Goal: Task Accomplishment & Management: Complete application form

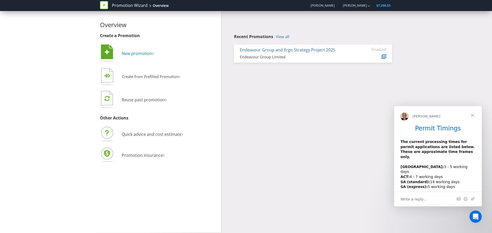
click at [139, 55] on span "New promotion" at bounding box center [137, 54] width 31 height 6
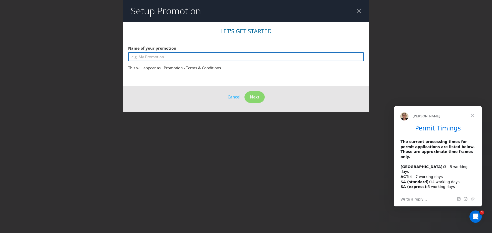
click at [174, 57] on input "text" at bounding box center [246, 56] width 236 height 9
drag, startPoint x: 156, startPoint y: 55, endPoint x: 43, endPoint y: 52, distance: 112.8
click at [49, 50] on div "Setup Promotion Let's get started Name of your promotion Cocktail book This wil…" at bounding box center [246, 116] width 492 height 233
paste input "complimentary copy of The [PERSON_NAME]'s Cocktail B"
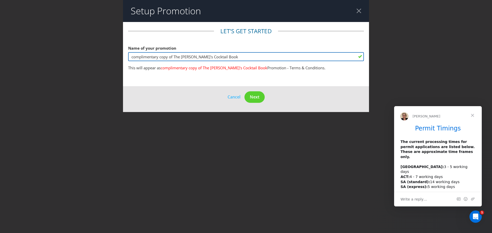
drag, startPoint x: 133, startPoint y: 57, endPoint x: 123, endPoint y: 58, distance: 10.0
click at [123, 58] on div "Setup Promotion Let's get started Name of your promotion complimentary copy of …" at bounding box center [246, 116] width 492 height 233
click at [211, 56] on input "Complimentary copy of The [PERSON_NAME]'s Cocktail Book" at bounding box center [246, 56] width 236 height 9
click at [231, 55] on input "Complimentary copy of The [PERSON_NAME]'s Cocktail Book" at bounding box center [246, 56] width 236 height 9
type input "Complimentary copy of The [PERSON_NAME]'s Cocktail Book"
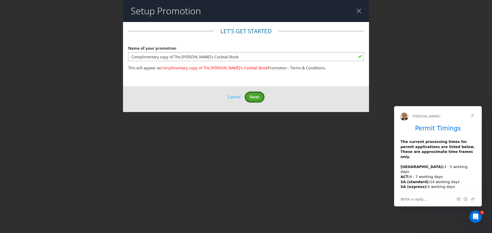
click at [258, 96] on span "Next" at bounding box center [254, 97] width 9 height 6
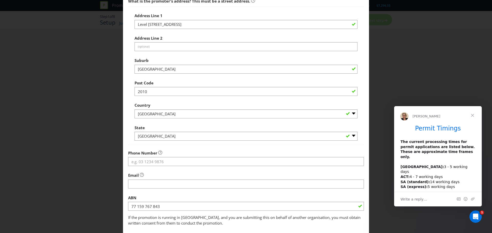
scroll to position [75, 0]
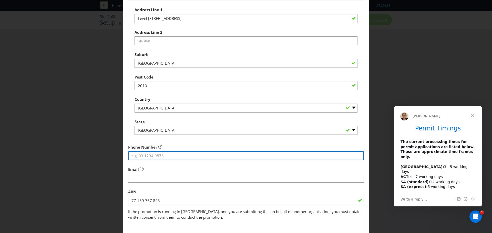
click at [154, 156] on input "tel" at bounding box center [246, 155] width 236 height 9
paste input "1300 721 920"
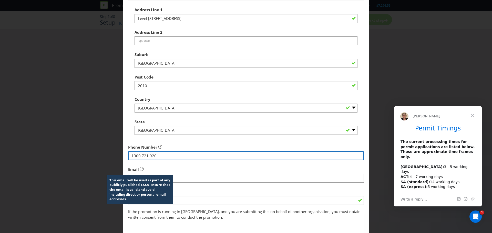
type input "1300 721 920"
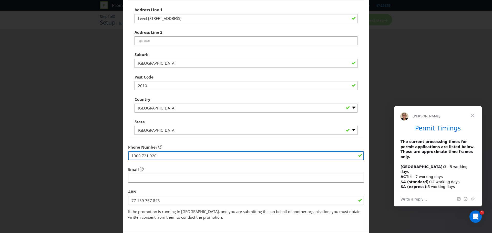
scroll to position [101, 0]
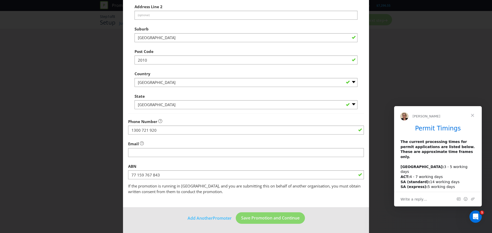
click at [186, 144] on div "Email" at bounding box center [246, 148] width 236 height 18
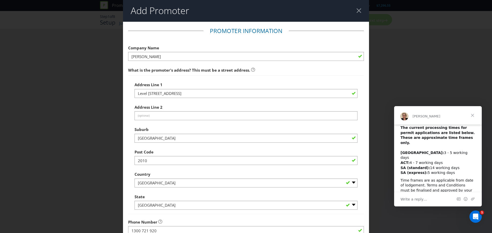
scroll to position [0, 0]
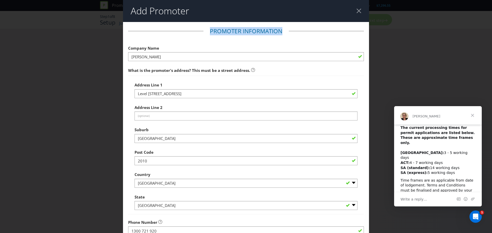
drag, startPoint x: 209, startPoint y: 31, endPoint x: 278, endPoint y: 28, distance: 69.8
click at [278, 28] on legend "Promoter Information" at bounding box center [246, 31] width 85 height 8
copy legend "Promoter Information"
drag, startPoint x: 175, startPoint y: 84, endPoint x: 133, endPoint y: 85, distance: 42.3
click at [133, 85] on div "Address Line [GEOGRAPHIC_DATA] Address Line 2 (optional) Suburb [GEOGRAPHIC_DAT…" at bounding box center [246, 145] width 236 height 139
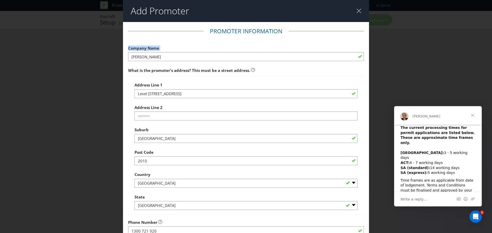
drag, startPoint x: 136, startPoint y: 85, endPoint x: 125, endPoint y: 50, distance: 36.8
click at [125, 50] on main "Promoter Information Company Name [PERSON_NAME] What is the promoter's address?…" at bounding box center [246, 165] width 246 height 287
copy label "Company Name"
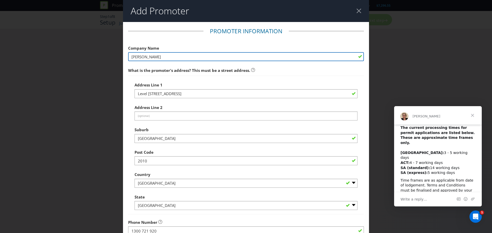
drag, startPoint x: 162, startPoint y: 58, endPoint x: 133, endPoint y: 60, distance: 29.0
click at [120, 58] on div "Add Promoter Promoter Information Company Name [PERSON_NAME] What is the promot…" at bounding box center [246, 116] width 492 height 233
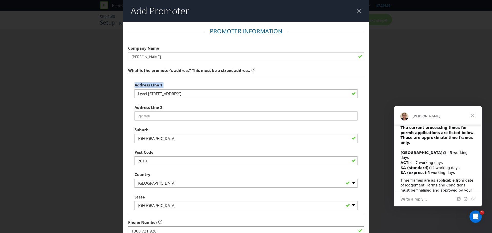
drag, startPoint x: 166, startPoint y: 87, endPoint x: 131, endPoint y: 87, distance: 34.9
click at [131, 87] on div "Address Line [GEOGRAPHIC_DATA] Address Line 2 (optional) Suburb [GEOGRAPHIC_DAT…" at bounding box center [246, 145] width 236 height 139
copy label "Address Line 1"
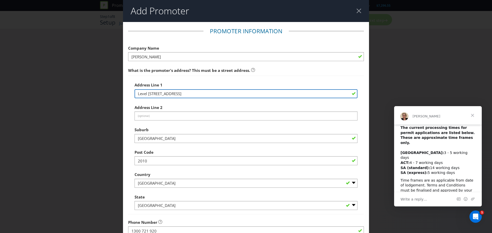
drag, startPoint x: 189, startPoint y: 95, endPoint x: 133, endPoint y: 95, distance: 55.9
click at [133, 95] on div "Address Line [GEOGRAPHIC_DATA] Address Line 2 (optional) Suburb [GEOGRAPHIC_DAT…" at bounding box center [246, 145] width 236 height 139
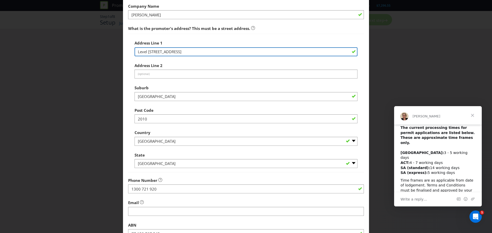
scroll to position [51, 0]
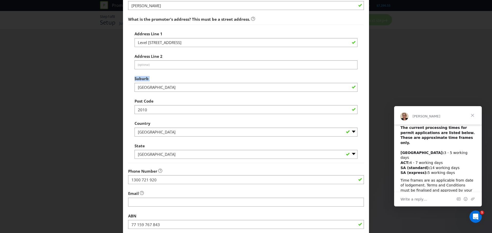
drag, startPoint x: 152, startPoint y: 82, endPoint x: 131, endPoint y: 77, distance: 21.5
click at [128, 78] on div "Address Line [GEOGRAPHIC_DATA] Address Line 2 (optional) Suburb [GEOGRAPHIC_DAT…" at bounding box center [246, 94] width 236 height 139
copy label "Suburb"
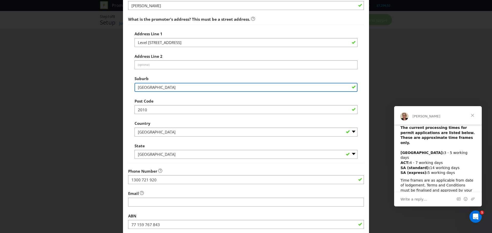
drag, startPoint x: 155, startPoint y: 88, endPoint x: 137, endPoint y: 88, distance: 17.9
click at [135, 89] on input "[GEOGRAPHIC_DATA]" at bounding box center [246, 87] width 223 height 9
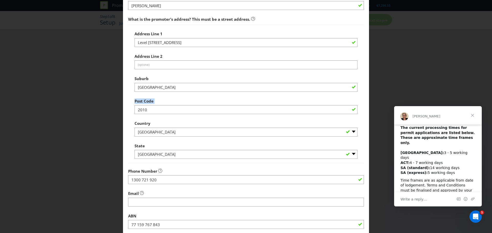
drag, startPoint x: 155, startPoint y: 99, endPoint x: 132, endPoint y: 100, distance: 22.3
click at [132, 100] on div "Address Line [GEOGRAPHIC_DATA] Address Line 2 (optional) Suburb [GEOGRAPHIC_DAT…" at bounding box center [246, 94] width 236 height 139
copy label "Post Code"
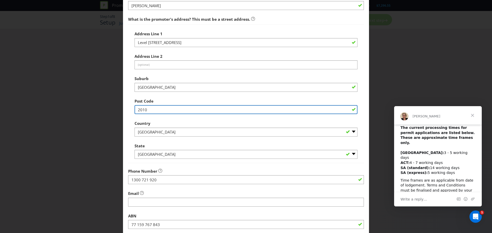
drag, startPoint x: 154, startPoint y: 109, endPoint x: 140, endPoint y: 111, distance: 13.4
click at [136, 111] on input "2010" at bounding box center [246, 109] width 223 height 9
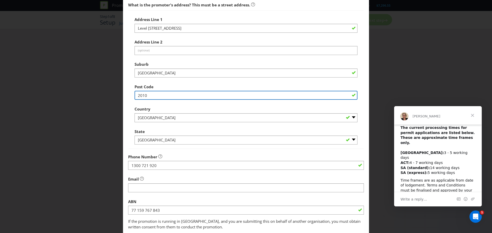
scroll to position [77, 0]
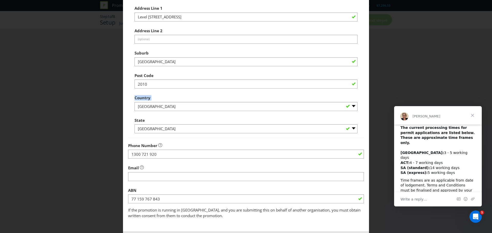
drag, startPoint x: 159, startPoint y: 98, endPoint x: 133, endPoint y: 98, distance: 26.7
click at [133, 98] on div "Address Line [GEOGRAPHIC_DATA] Address Line 2 (optional) Suburb [GEOGRAPHIC_DAT…" at bounding box center [246, 68] width 236 height 139
copy label "Country"
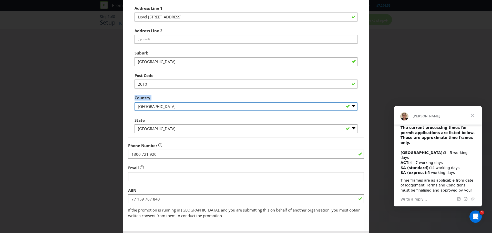
drag, startPoint x: 154, startPoint y: 109, endPoint x: 137, endPoint y: 108, distance: 17.4
click at [137, 108] on select "-- Please Select [GEOGRAPHIC_DATA] [GEOGRAPHIC_DATA]" at bounding box center [246, 106] width 223 height 9
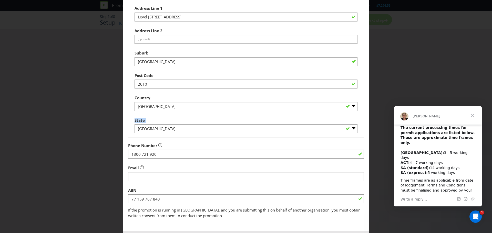
drag, startPoint x: 148, startPoint y: 121, endPoint x: 136, endPoint y: 120, distance: 11.8
click at [135, 121] on div "State -- Please Select -- [GEOGRAPHIC_DATA] [GEOGRAPHIC_DATA] [GEOGRAPHIC_DATA]…" at bounding box center [246, 124] width 223 height 18
copy label "State"
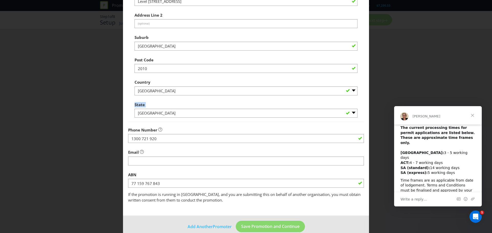
scroll to position [101, 0]
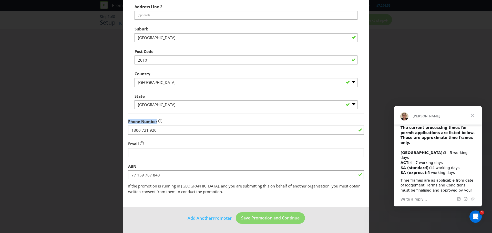
drag, startPoint x: 156, startPoint y: 121, endPoint x: 126, endPoint y: 122, distance: 29.7
click at [126, 122] on main "Promoter Information Company Name [PERSON_NAME] What is the promoter's address?…" at bounding box center [246, 64] width 246 height 287
copy span "Phone Number"
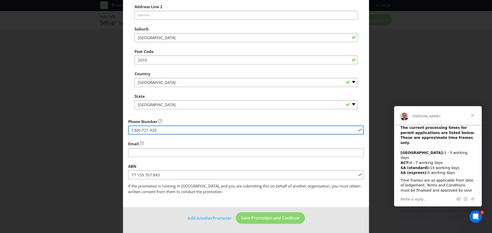
drag, startPoint x: 155, startPoint y: 130, endPoint x: 130, endPoint y: 130, distance: 24.6
click at [128, 130] on input "1300 721 920" at bounding box center [246, 130] width 236 height 9
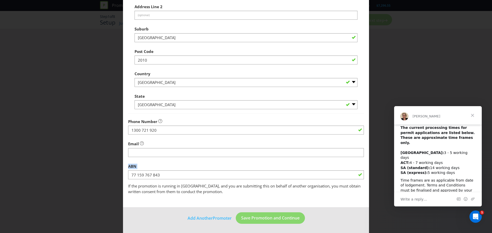
drag, startPoint x: 138, startPoint y: 167, endPoint x: 125, endPoint y: 166, distance: 13.1
click at [125, 166] on main "Promoter Information Company Name [PERSON_NAME] What is the promoter's address?…" at bounding box center [246, 64] width 246 height 287
copy label "ABN"
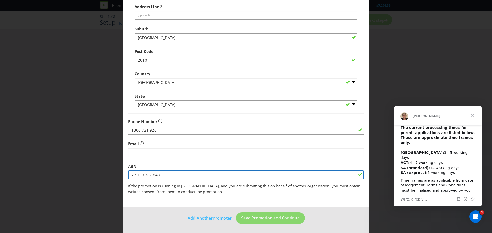
drag, startPoint x: 158, startPoint y: 174, endPoint x: 129, endPoint y: 175, distance: 29.2
click at [129, 175] on input "77 159 767 843" at bounding box center [246, 175] width 236 height 9
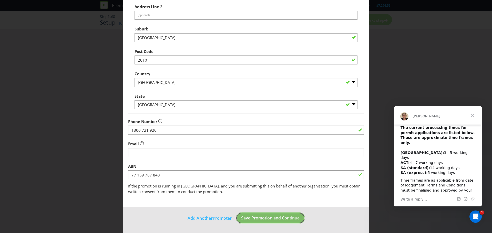
click at [280, 222] on button "Save Promotion and Continue" at bounding box center [270, 219] width 69 height 12
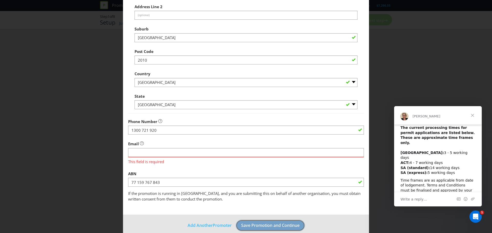
scroll to position [108, 0]
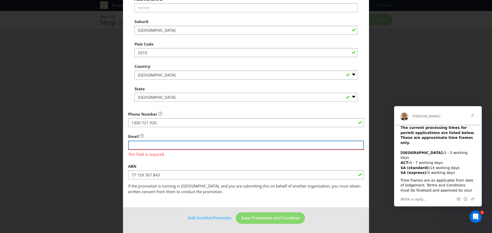
click at [183, 148] on input "string" at bounding box center [246, 145] width 236 height 9
paste input "[EMAIL_ADDRESS][DOMAIN_NAME]"
type input "[EMAIL_ADDRESS][DOMAIN_NAME]"
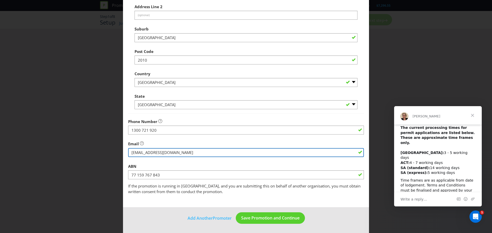
scroll to position [101, 0]
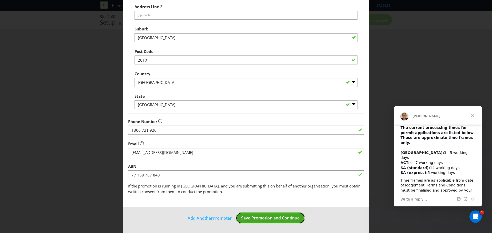
click at [279, 221] on span "Save Promotion and Continue" at bounding box center [270, 219] width 58 height 6
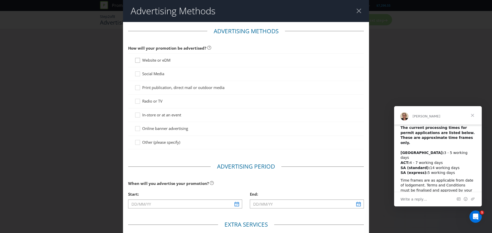
click at [137, 60] on div at bounding box center [137, 58] width 3 height 3
click at [0, 0] on input "Website or eDM" at bounding box center [0, 0] width 0 height 0
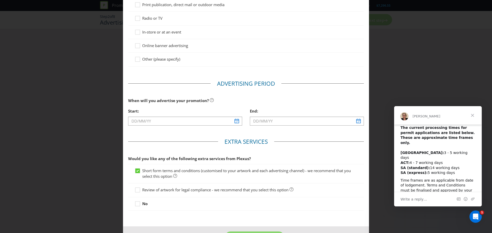
scroll to position [103, 0]
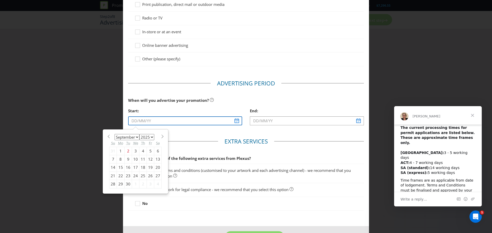
click at [218, 120] on input "text" at bounding box center [185, 121] width 114 height 9
click at [160, 137] on span at bounding box center [162, 137] width 4 height 4
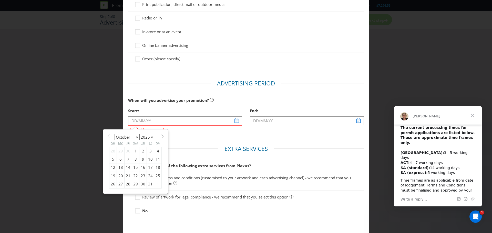
click at [160, 137] on span at bounding box center [162, 137] width 4 height 4
click at [109, 136] on span at bounding box center [109, 137] width 4 height 4
select select "9"
click at [142, 159] on div "9" at bounding box center [142, 159] width 7 height 8
type input "[DATE]"
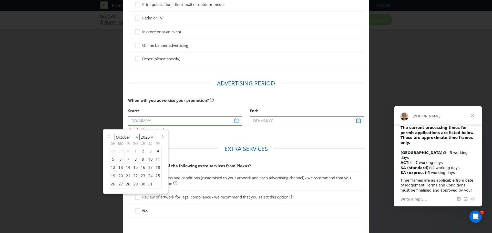
type input "[DATE]"
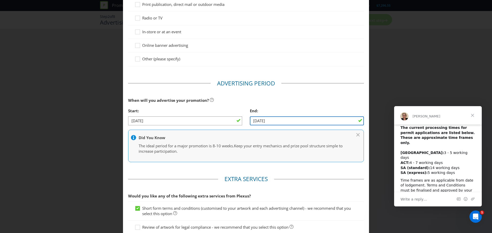
click at [277, 121] on input "[DATE]" at bounding box center [307, 121] width 114 height 9
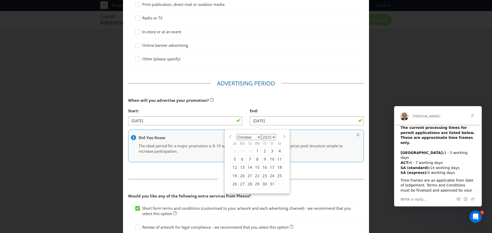
click at [282, 138] on span at bounding box center [284, 137] width 4 height 4
select select "10"
click at [235, 167] on div "9" at bounding box center [234, 168] width 7 height 8
type input "[DATE]"
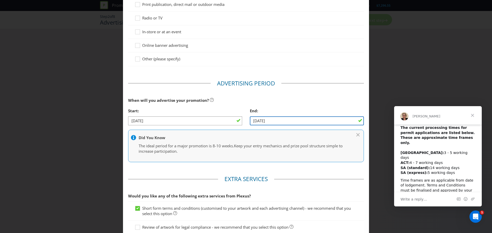
click at [277, 119] on input "[DATE]" at bounding box center [307, 121] width 114 height 9
click at [272, 123] on input "[DATE]" at bounding box center [307, 121] width 114 height 9
click at [257, 118] on input "[DATE]" at bounding box center [307, 121] width 114 height 9
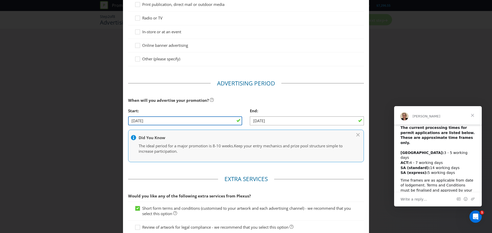
click at [209, 123] on input "[DATE]" at bounding box center [185, 121] width 114 height 9
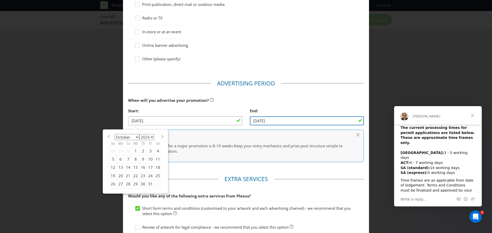
click at [271, 123] on input "[DATE]" at bounding box center [307, 121] width 114 height 9
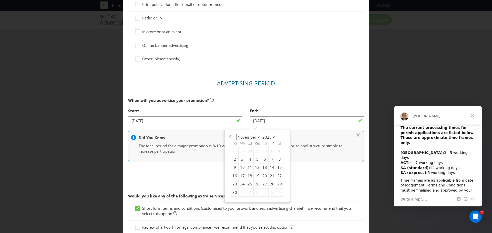
click at [228, 137] on span at bounding box center [230, 137] width 4 height 4
select select "9"
click at [265, 176] on div "23" at bounding box center [264, 176] width 7 height 8
type input "[DATE]"
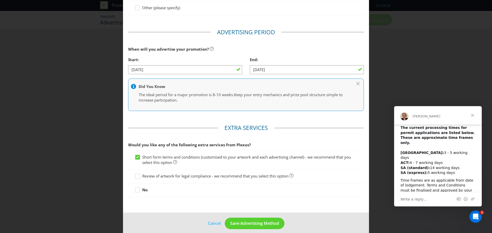
scroll to position [159, 0]
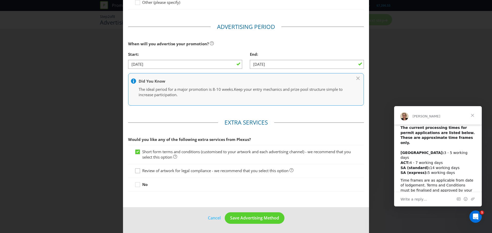
click at [137, 172] on icon at bounding box center [139, 172] width 8 height 8
click at [0, 0] on input "Review of artwork for legal compliance - we recommend that you select this opti…" at bounding box center [0, 0] width 0 height 0
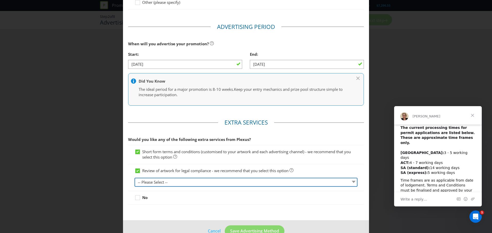
click at [192, 183] on select "-- Please Select -- 1 piece 2-4 pieces (provided at same time) 5-7 pieces (prov…" at bounding box center [246, 182] width 223 height 9
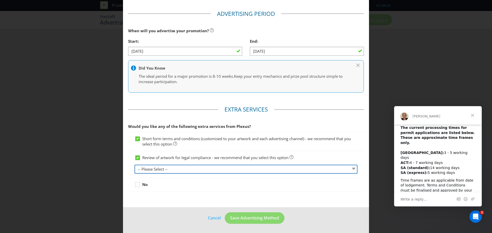
click at [155, 169] on select "-- Please Select -- 1 piece 2-4 pieces (provided at same time) 5-7 pieces (prov…" at bounding box center [246, 169] width 223 height 9
select select "MARKETING_REVIEW_2"
click at [135, 165] on select "-- Please Select -- 1 piece 2-4 pieces (provided at same time) 5-7 pieces (prov…" at bounding box center [246, 169] width 223 height 9
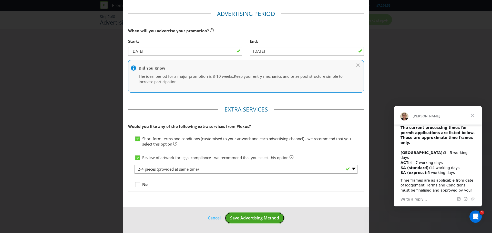
click at [255, 217] on span "Save Advertising Method" at bounding box center [254, 219] width 49 height 6
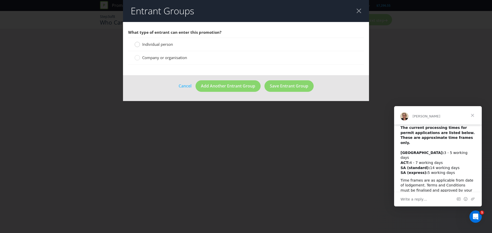
click at [138, 44] on circle at bounding box center [137, 44] width 5 height 5
click at [0, 0] on input "Individual person" at bounding box center [0, 0] width 0 height 0
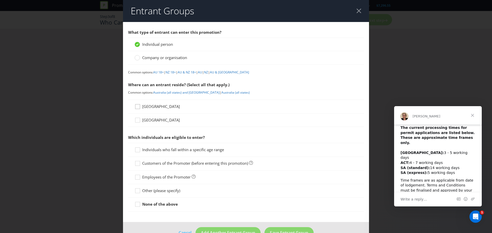
click at [135, 107] on icon at bounding box center [139, 108] width 8 height 8
click at [0, 0] on input "[GEOGRAPHIC_DATA]" at bounding box center [0, 0] width 0 height 0
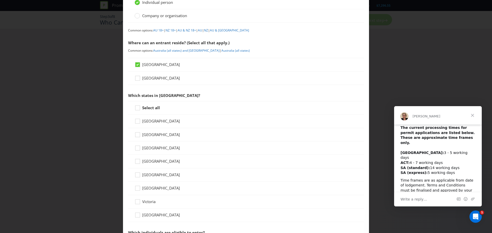
scroll to position [51, 0]
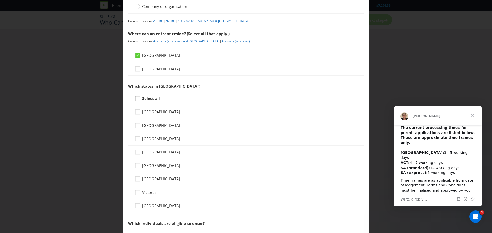
click at [137, 98] on div at bounding box center [137, 97] width 3 height 3
click at [0, 0] on input "Select all" at bounding box center [0, 0] width 0 height 0
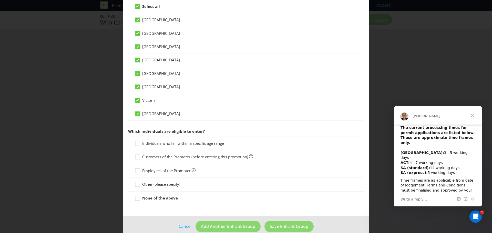
scroll to position [152, 0]
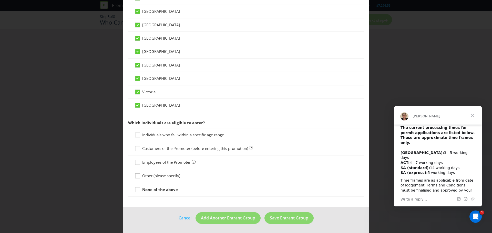
click at [136, 177] on icon at bounding box center [139, 178] width 8 height 8
click at [0, 0] on input "Other (please specify)" at bounding box center [0, 0] width 0 height 0
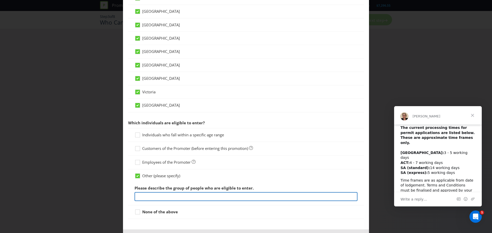
click at [176, 194] on input "text" at bounding box center [246, 196] width 223 height 9
paste input "selected My [PERSON_NAME]'s Members who receive an email about this offer (the …"
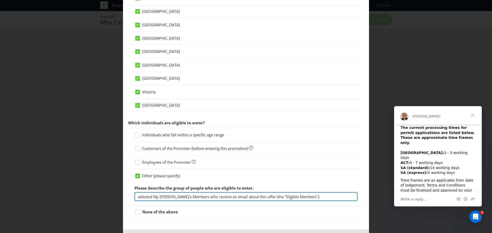
drag, startPoint x: 139, startPoint y: 198, endPoint x: 130, endPoint y: 199, distance: 9.3
click at [131, 199] on div "Other (please specify) Please describe the group of people who are eligible to …" at bounding box center [246, 188] width 236 height 36
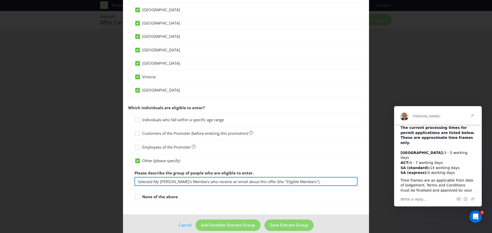
scroll to position [174, 0]
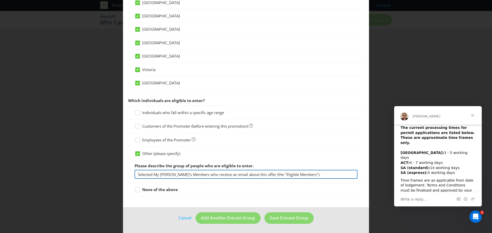
click at [303, 176] on input "Selected My [PERSON_NAME]'s Members who receive an email about this offer (the …" at bounding box center [246, 174] width 223 height 9
type input "Selected My [PERSON_NAME]'s Members who receive an email about this offer (the …"
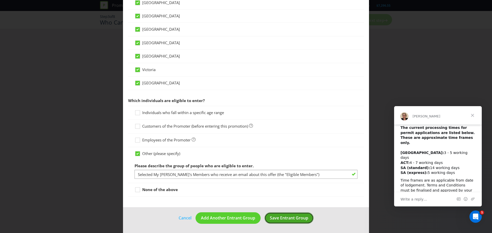
click at [282, 220] on span "Save Entrant Group" at bounding box center [289, 219] width 38 height 6
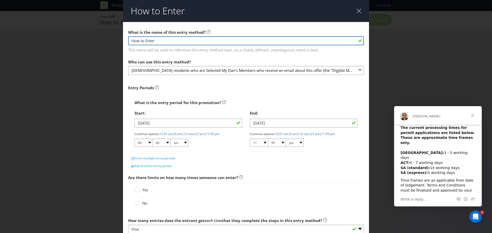
click at [181, 38] on input "How to Enter" at bounding box center [246, 40] width 236 height 9
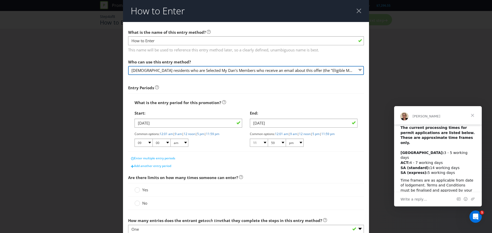
click at [359, 73] on select "[DEMOGRAPHIC_DATA] residents who are Selected My Dan's Members who receive an e…" at bounding box center [246, 70] width 236 height 9
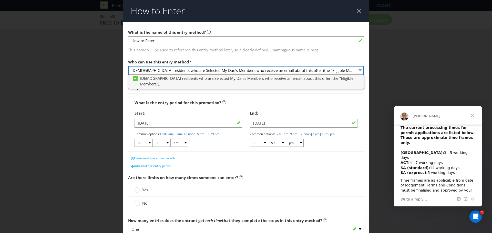
click at [359, 73] on select "[DEMOGRAPHIC_DATA] residents who are Selected My Dan's Members who receive an e…" at bounding box center [246, 70] width 236 height 9
click at [334, 95] on div "What is the entry period for this promotion? Start: [DATE] Common options: 12:0…" at bounding box center [246, 123] width 236 height 58
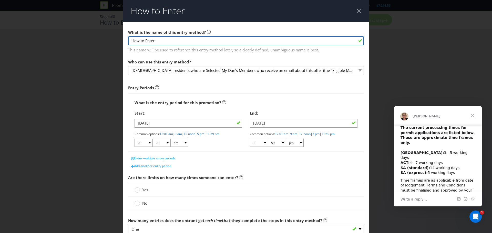
drag, startPoint x: 170, startPoint y: 41, endPoint x: 122, endPoint y: 41, distance: 47.9
click at [123, 41] on main "What is the name of this entry method? How to Enter This name will be used to r…" at bounding box center [246, 161] width 246 height 279
click at [200, 42] on input "How to Enter" at bounding box center [246, 40] width 236 height 9
paste input "Eligible Member must be one of the first 500 to click the link in the email dur…"
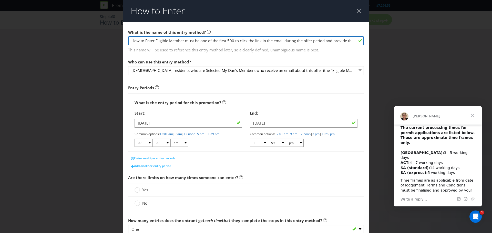
drag, startPoint x: 350, startPoint y: 41, endPoint x: 114, endPoint y: 42, distance: 235.5
click at [114, 42] on div "How to Enter What is the name of this entry method? How to Enter Eligible Membe…" at bounding box center [246, 116] width 492 height 233
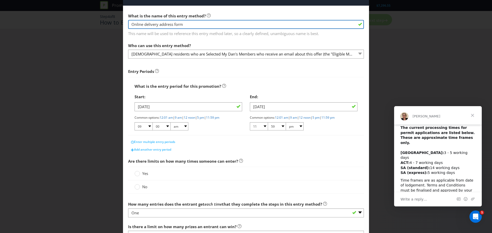
scroll to position [26, 0]
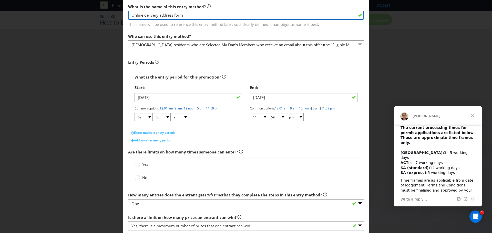
type input "Online delivery address form"
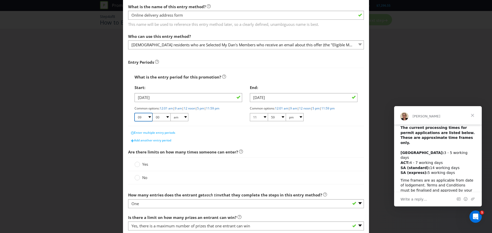
click at [149, 118] on select "01 02 03 04 05 06 07 08 09 10 11 12" at bounding box center [144, 117] width 18 height 8
select select "10"
click at [135, 113] on select "01 02 03 04 05 06 07 08 09 10 11 12" at bounding box center [144, 117] width 18 height 8
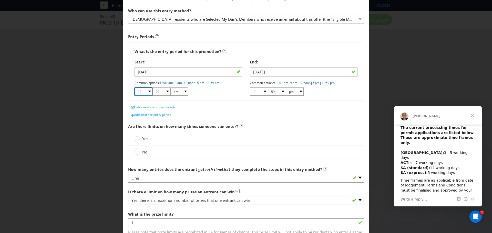
scroll to position [77, 0]
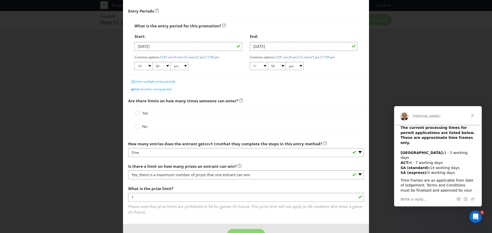
click at [137, 114] on circle at bounding box center [137, 113] width 5 height 5
click at [0, 0] on input "Yes" at bounding box center [0, 0] width 0 height 0
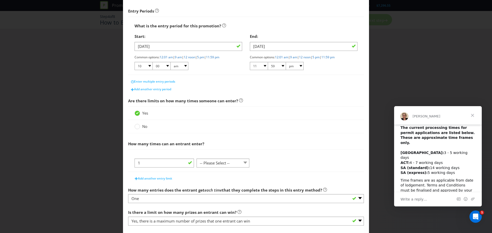
scroll to position [103, 0]
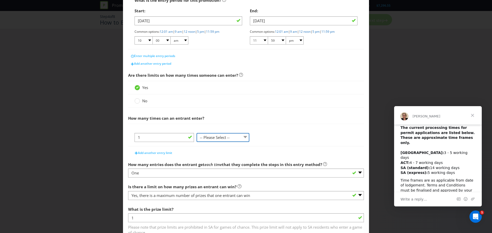
click at [221, 138] on select "-- Please Select -- per person per day per purchase per transaction Other (plea…" at bounding box center [223, 137] width 53 height 9
select select "PER_PERSON"
click at [197, 142] on select "-- Please Select -- per person per day per purchase per transaction Other (plea…" at bounding box center [223, 137] width 53 height 9
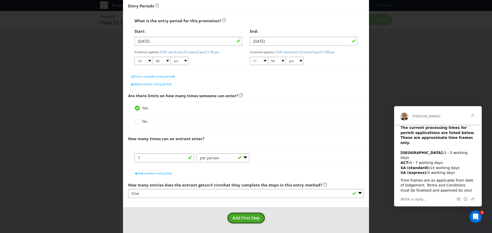
click at [249, 216] on span "Add First Step" at bounding box center [245, 219] width 27 height 6
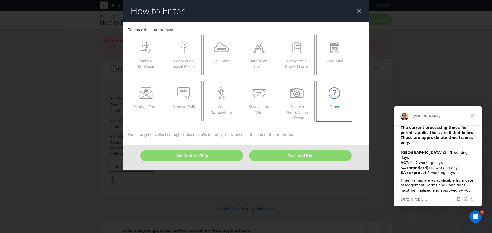
click at [330, 104] on div "Other" at bounding box center [334, 99] width 25 height 23
click at [0, 0] on input "Other" at bounding box center [0, 0] width 0 height 0
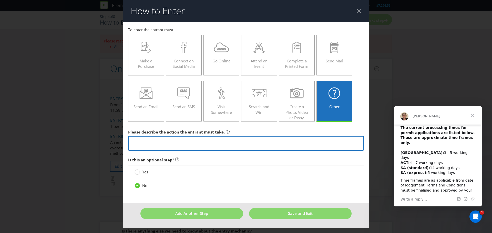
click at [206, 138] on textarea at bounding box center [246, 143] width 236 height 15
type textarea "/"
type textarea "Complete an Online Form"
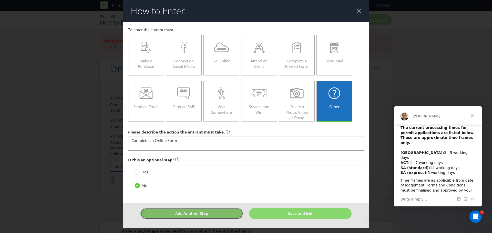
click at [215, 216] on button "Add Another Step" at bounding box center [191, 213] width 103 height 11
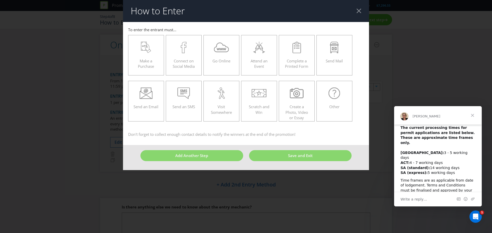
click at [357, 10] on div at bounding box center [359, 10] width 5 height 5
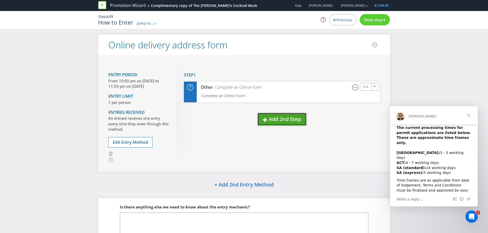
click at [277, 117] on span "Add 2nd Step" at bounding box center [285, 119] width 32 height 7
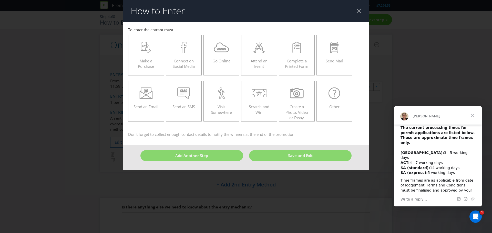
click at [361, 12] on div at bounding box center [359, 10] width 5 height 5
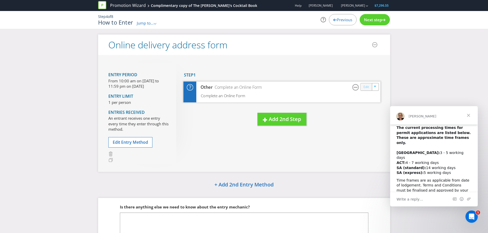
click at [364, 88] on link "Edit" at bounding box center [365, 87] width 5 height 6
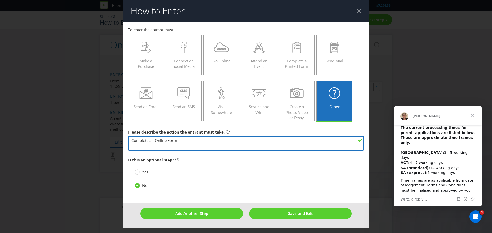
drag, startPoint x: 134, startPoint y: 140, endPoint x: 129, endPoint y: 141, distance: 5.2
click at [129, 141] on textarea "Complete an Online Form" at bounding box center [246, 143] width 236 height 15
drag, startPoint x: 139, startPoint y: 142, endPoint x: 120, endPoint y: 142, distance: 18.5
click at [121, 142] on div "How to Enter To enter the entrant must... Make a Purchase Connect on Social Med…" at bounding box center [246, 116] width 492 height 233
click at [214, 145] on textarea "Complete an Online Form" at bounding box center [246, 143] width 236 height 15
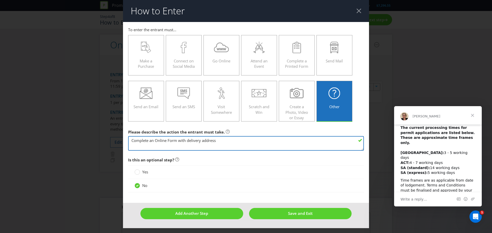
drag, startPoint x: 216, startPoint y: 140, endPoint x: 203, endPoint y: 141, distance: 12.7
click at [203, 141] on textarea "Complete an Online Form" at bounding box center [246, 143] width 236 height 15
click at [208, 140] on textarea "Complete an Online Form" at bounding box center [246, 143] width 236 height 15
click at [133, 141] on textarea "Complete an Online Form" at bounding box center [246, 143] width 236 height 15
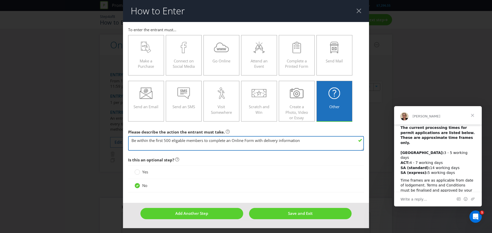
drag, startPoint x: 314, startPoint y: 141, endPoint x: 128, endPoint y: 144, distance: 185.3
click at [128, 144] on textarea "Complete an Online Form" at bounding box center [246, 143] width 236 height 15
click at [305, 144] on textarea "Complete an Online Form" at bounding box center [246, 143] width 236 height 15
click at [311, 144] on textarea "Complete an Online Form" at bounding box center [246, 143] width 236 height 15
drag, startPoint x: 302, startPoint y: 141, endPoint x: 32, endPoint y: 137, distance: 270.9
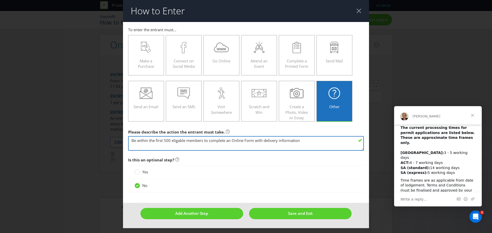
click at [32, 137] on div "How to Enter To enter the entrant must... Make a Purchase Connect on Social Med…" at bounding box center [246, 116] width 492 height 233
paste textarea "among the first 500 eligible members to complete the online form with delivery …"
click at [175, 141] on textarea "Complete an Online Form" at bounding box center [246, 143] width 236 height 15
click at [304, 141] on textarea "Complete an Online Form" at bounding box center [246, 143] width 236 height 15
drag, startPoint x: 300, startPoint y: 144, endPoint x: 132, endPoint y: 143, distance: 167.4
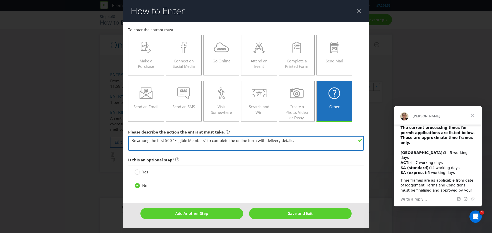
click at [132, 143] on textarea "Complete an Online Form" at bounding box center [246, 143] width 236 height 15
type textarea "Be among the first 500 "Eligible Members" to complete the online form with deli…"
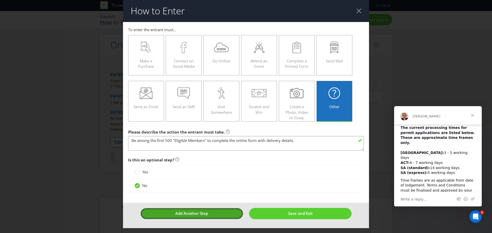
click at [229, 213] on button "Add Another Step" at bounding box center [191, 213] width 103 height 11
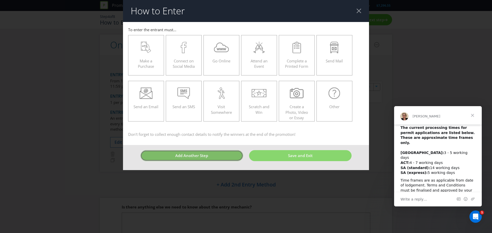
click at [203, 156] on span "Add Another Step" at bounding box center [191, 155] width 33 height 5
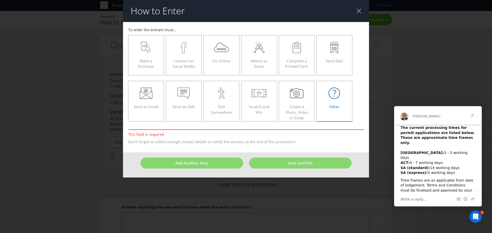
click at [337, 105] on span "Other" at bounding box center [334, 106] width 10 height 5
click at [0, 0] on input "Other" at bounding box center [0, 0] width 0 height 0
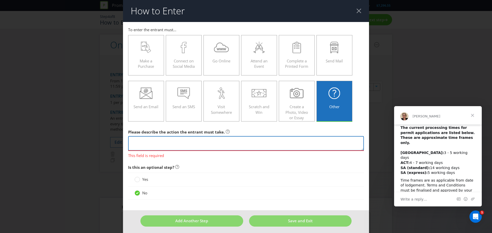
click at [182, 147] on textarea at bounding box center [246, 143] width 236 height 15
paste textarea "Be among the first 500 "Eligible Members" to complete the online form with deli…"
click at [217, 140] on textarea "Be among the first 500 "Eligible Members" to complete the online form with deli…" at bounding box center [246, 143] width 236 height 15
type textarea "Be among the first 500 "Eligible Members" to provide their email address connec…"
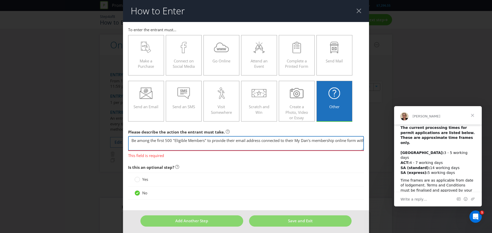
drag, startPoint x: 337, startPoint y: 140, endPoint x: 368, endPoint y: 142, distance: 30.8
click at [368, 142] on div "How to Enter To enter the entrant must... Make a Purchase Connect on Social Med…" at bounding box center [246, 116] width 492 height 233
click at [356, 142] on textarea "Be among the first 500 "Eligible Members" to provide their email address connec…" at bounding box center [246, 143] width 236 height 15
click at [354, 143] on textarea "Be among the first 500 "Eligible Members" to provide their email address connec…" at bounding box center [246, 143] width 236 height 15
drag, startPoint x: 523, startPoint y: 247, endPoint x: 459, endPoint y: 178, distance: 94.3
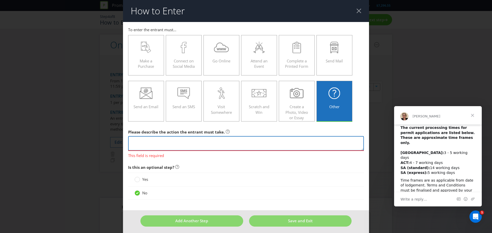
paste textarea "Additionally, be among the first 500 Eligible Members to submit the online form…"
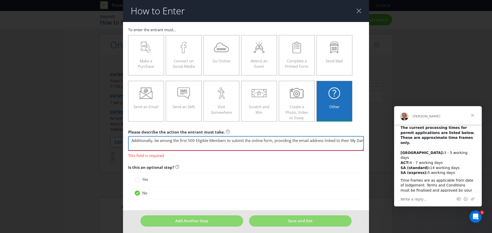
scroll to position [0, 32]
drag, startPoint x: 221, startPoint y: 143, endPoint x: 132, endPoint y: 144, distance: 89.5
click at [110, 141] on div "How to Enter To enter the entrant must... Make a Purchase Connect on Social Med…" at bounding box center [246, 116] width 492 height 233
click at [132, 142] on textarea "Additionally, be among the first 500 Eligible Members to submit the online form…" at bounding box center [246, 143] width 236 height 15
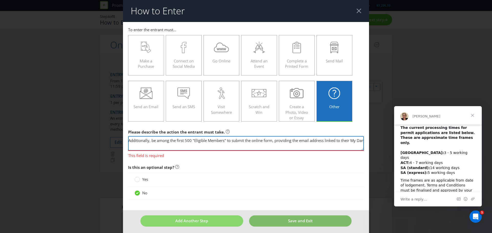
type textarea "Additionally, be among the first 500 "Eligible Members" to submit the online fo…"
click at [283, 224] on footer "Add Another Step Save and Exit" at bounding box center [246, 223] width 246 height 25
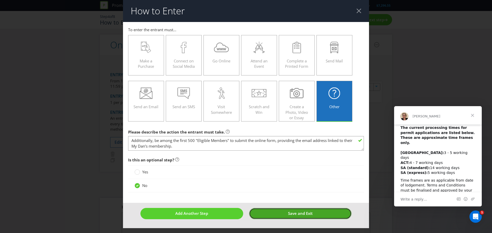
click at [284, 211] on button "Save and Exit" at bounding box center [300, 213] width 103 height 11
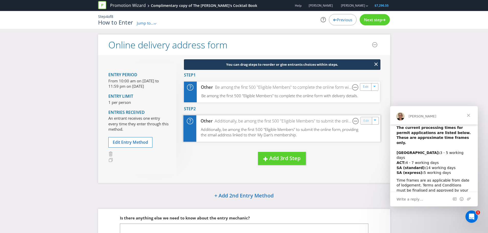
click at [367, 123] on link "Edit" at bounding box center [365, 121] width 5 height 6
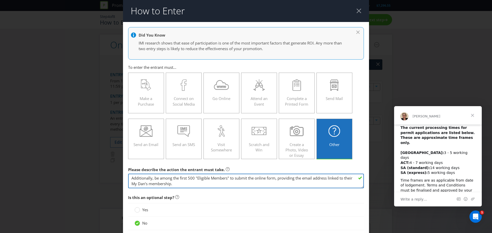
click at [242, 179] on textarea "Additionally, be among the first 500 "Eligible Members" to submit the online fo…" at bounding box center [246, 181] width 236 height 15
drag, startPoint x: 298, startPoint y: 177, endPoint x: 284, endPoint y: 178, distance: 14.1
click at [284, 178] on textarea "Additionally, be among the first 500 "Eligible Members" to submit the online fo…" at bounding box center [246, 181] width 236 height 15
click at [210, 183] on textarea "Additionally, be among the first 500 "Eligible Members" to submit the online fo…" at bounding box center [246, 181] width 236 height 15
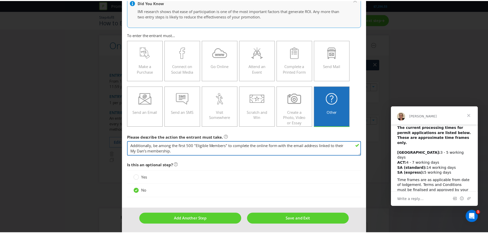
scroll to position [33, 0]
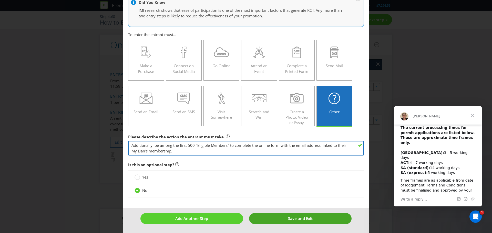
type textarea "Additionally, be among the first 500 "Eligible Members" to complete the online …"
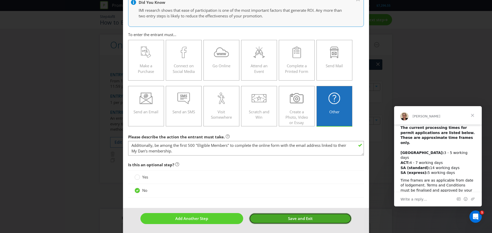
click at [271, 217] on button "Save and Exit" at bounding box center [300, 219] width 103 height 11
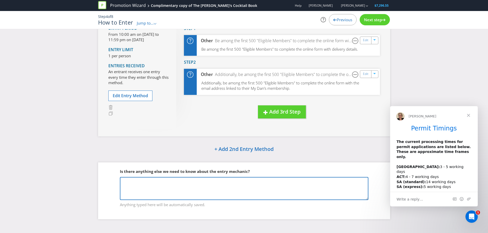
click at [182, 192] on textarea at bounding box center [244, 188] width 249 height 23
paste textarea "The offer is a complimentary copy of The [PERSON_NAME]'s Cocktail Book, availab…"
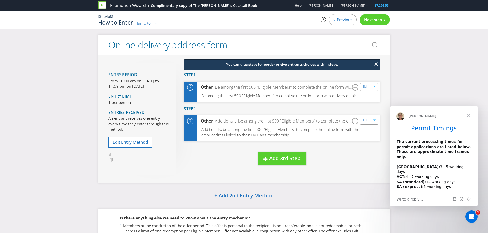
type textarea "The offer is a complimentary copy of The [PERSON_NAME]'s Cocktail Book, availab…"
click at [369, 22] on span "Next step" at bounding box center [373, 19] width 18 height 5
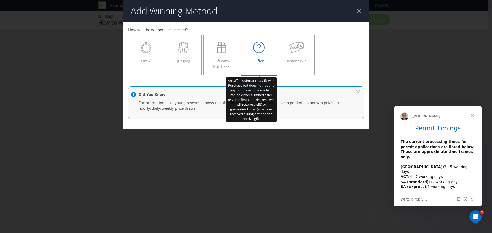
click at [251, 56] on div "Offer" at bounding box center [259, 53] width 25 height 23
click at [0, 0] on input "Offer" at bounding box center [0, 0] width 0 height 0
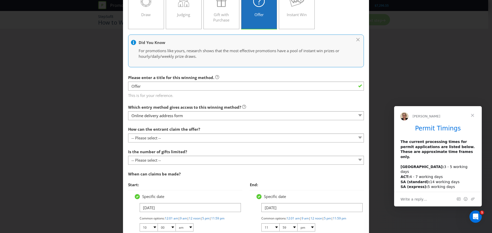
scroll to position [51, 0]
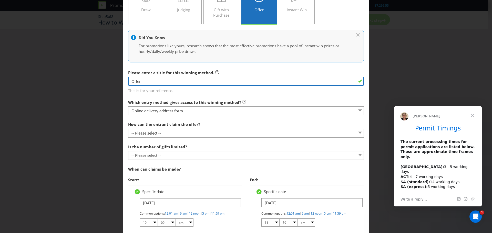
click at [191, 84] on input "Offer" at bounding box center [246, 81] width 236 height 9
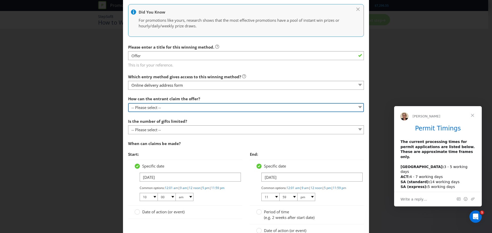
click at [234, 106] on select "-- Please select -- Already covered by entry mechanic Automatically sent to cla…" at bounding box center [246, 107] width 236 height 9
click at [128, 103] on select "-- Please select -- Already covered by entry mechanic Automatically sent to cla…" at bounding box center [246, 107] width 236 height 9
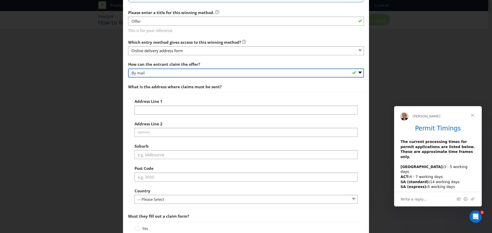
scroll to position [103, 0]
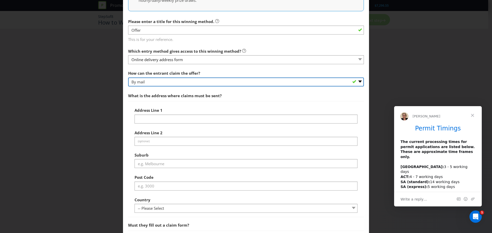
click at [183, 81] on select "-- Please select -- Already covered by entry mechanic Automatically sent to cla…" at bounding box center [246, 82] width 236 height 9
select select "ENTRY_MECHANIC"
click at [128, 78] on select "-- Please select -- Already covered by entry mechanic Automatically sent to cla…" at bounding box center [246, 82] width 236 height 9
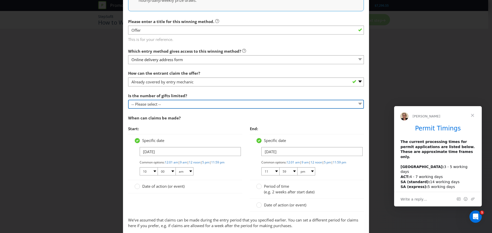
click at [185, 105] on select "-- Please select -- Unlimited gifts available during promotional period Number …" at bounding box center [246, 104] width 236 height 9
select select "LIMITED"
click at [128, 100] on select "-- Please select -- Unlimited gifts available during promotional period Number …" at bounding box center [246, 104] width 236 height 9
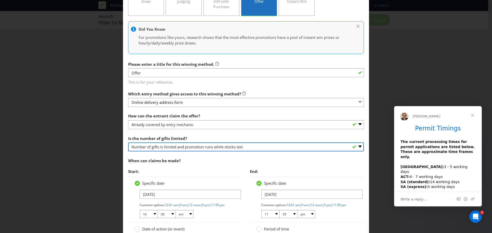
scroll to position [51, 0]
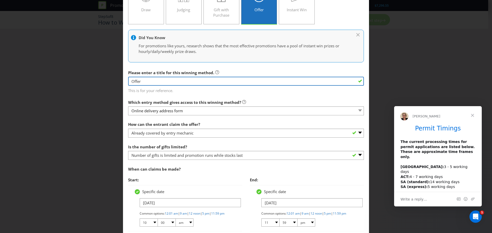
click at [165, 84] on input "Offer" at bounding box center [246, 81] width 236 height 9
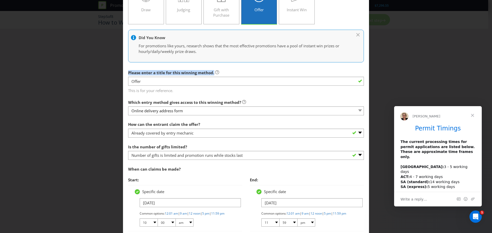
drag, startPoint x: 212, startPoint y: 72, endPoint x: 125, endPoint y: 73, distance: 87.1
click at [125, 73] on main "Online delivery address form How will the winners be selected? Draw Judging Gif…" at bounding box center [246, 129] width 246 height 317
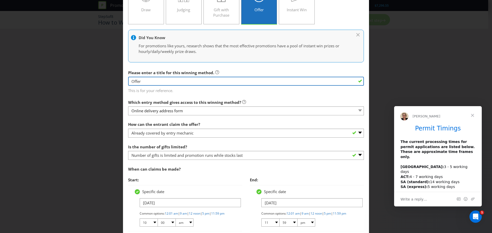
drag, startPoint x: 168, startPoint y: 81, endPoint x: 111, endPoint y: 84, distance: 57.0
click at [111, 84] on div "Add Winning Method Online delivery address form How will the winners be selecte…" at bounding box center [246, 116] width 492 height 233
paste input "complimentary copy of The [PERSON_NAME]'s Cocktail Book"
click at [144, 82] on input "First 500 complimentary copy of The [PERSON_NAME]'s Cocktail Book" at bounding box center [246, 81] width 236 height 9
click at [148, 78] on input "First 500 complimentary copy of The [PERSON_NAME]'s Cocktail Book" at bounding box center [246, 81] width 236 height 9
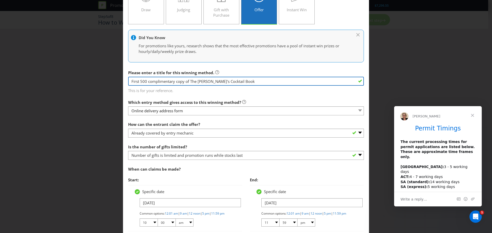
click at [147, 82] on input "First 500 complimentary copy of The [PERSON_NAME]'s Cocktail Book" at bounding box center [246, 81] width 236 height 9
paste input "recipient"
drag, startPoint x: 212, startPoint y: 80, endPoint x: 171, endPoint y: 81, distance: 40.5
click at [171, 81] on input "First 500 recipients of complimentary copy of The [PERSON_NAME]'s Cocktail Book" at bounding box center [246, 81] width 236 height 9
click at [162, 80] on input "First 500 recipients of The [PERSON_NAME]'s Cocktail Book" at bounding box center [246, 81] width 236 height 9
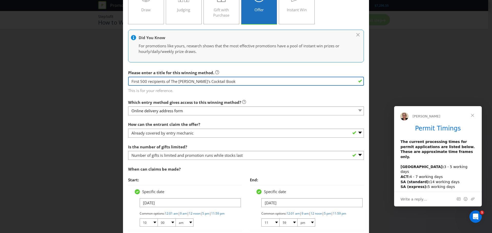
click at [162, 80] on input "First 500 recipients of The [PERSON_NAME]'s Cocktail Book" at bounding box center [246, 81] width 236 height 9
drag, startPoint x: 226, startPoint y: 82, endPoint x: 176, endPoint y: 83, distance: 49.7
click at [176, 83] on input "First 500 redemptions of The [PERSON_NAME]'s Cocktail Book" at bounding box center [246, 81] width 236 height 9
paste input "complimentary copy of"
drag, startPoint x: 265, startPoint y: 82, endPoint x: 147, endPoint y: 79, distance: 117.4
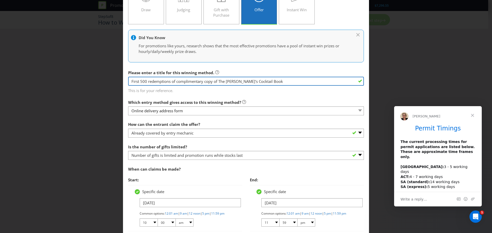
click at [147, 79] on input "First 500 redemptions of complimentary copy of The [PERSON_NAME]'s Cocktail Book" at bounding box center [246, 81] width 236 height 9
click at [151, 82] on input "First 500 redemptions of complimentary copy of The [PERSON_NAME]'s Cocktail Book" at bounding box center [246, 81] width 236 height 9
drag, startPoint x: 146, startPoint y: 84, endPoint x: 274, endPoint y: 92, distance: 127.6
click at [274, 92] on div "Please enter a title for this winning method. First 500 redemptions of complime…" at bounding box center [246, 81] width 236 height 26
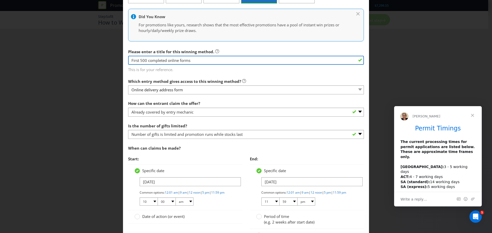
scroll to position [77, 0]
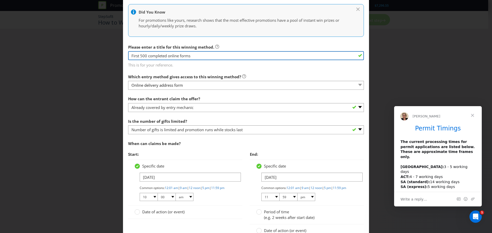
drag, startPoint x: 198, startPoint y: 56, endPoint x: 0, endPoint y: 50, distance: 198.2
click at [12, 42] on div "Add Winning Method Online delivery address form How will the winners be selecte…" at bounding box center [246, 116] width 492 height 233
paste input "first 500 valid entries received"
drag, startPoint x: 132, startPoint y: 56, endPoint x: 125, endPoint y: 55, distance: 7.3
click at [125, 55] on main "Online delivery address form How will the winners be selected? Draw Judging Gif…" at bounding box center [246, 103] width 246 height 317
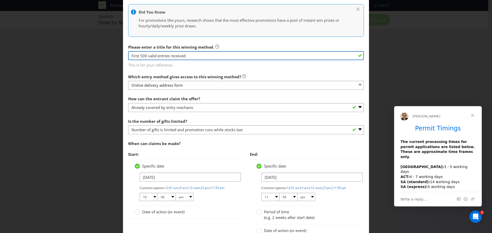
click at [215, 53] on input "First 500 valid entries received" at bounding box center [246, 55] width 236 height 9
type input "First 500 valid entries received"
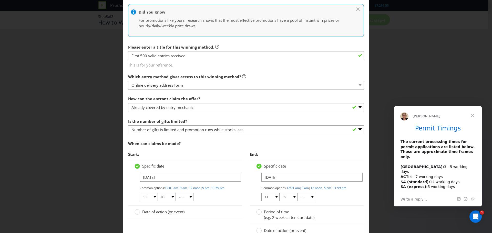
click at [235, 89] on div at bounding box center [246, 89] width 236 height 1
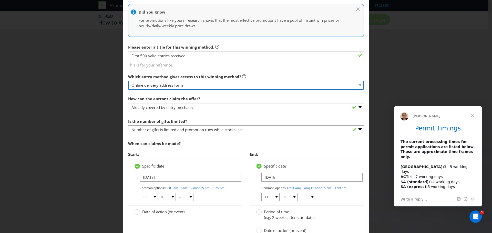
click at [236, 87] on select "Online delivery address form" at bounding box center [246, 85] width 236 height 9
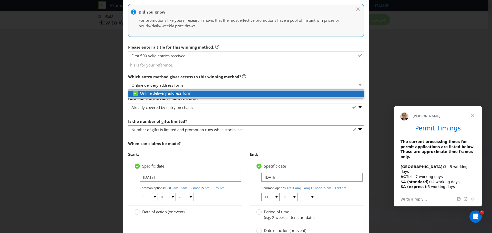
click at [234, 95] on div "Online delivery address form" at bounding box center [247, 93] width 231 height 5
click at [135, 94] on icon at bounding box center [136, 95] width 8 height 8
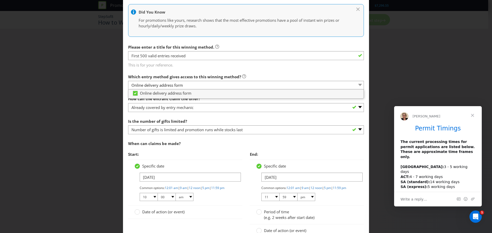
click at [241, 114] on section "How can the entrant claim the offer? -- Please select -- Already covered by ent…" at bounding box center [246, 174] width 236 height 161
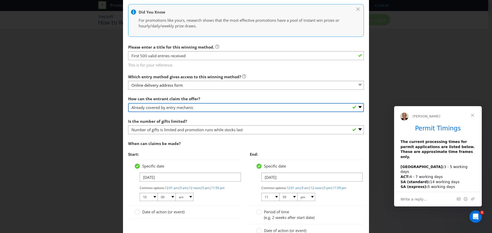
click at [208, 109] on select "-- Please select -- Already covered by entry mechanic Automatically sent to cla…" at bounding box center [246, 107] width 236 height 9
select select "OTHER"
click at [128, 103] on select "-- Please select -- Already covered by entry mechanic Automatically sent to cla…" at bounding box center [246, 107] width 236 height 9
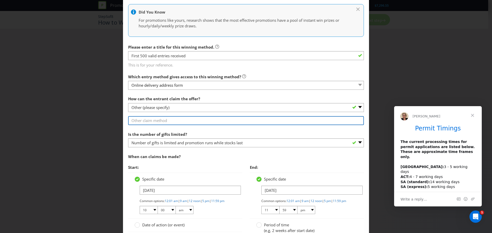
click at [154, 122] on input "text" at bounding box center [246, 120] width 236 height 9
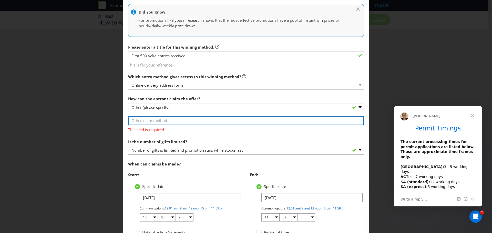
paste input "he book will be shipped to Eligible Members at the conclusion of the offer peri…"
drag, startPoint x: 180, startPoint y: 124, endPoint x: 111, endPoint y: 126, distance: 68.7
click at [107, 126] on div "Add Winning Method Online delivery address form How will the winners be selecte…" at bounding box center [246, 116] width 492 height 233
click at [131, 121] on input "he book will be shipped to Eligible Members at the conclusion of the offer peri…" at bounding box center [246, 120] width 236 height 9
type input "The book will be shipped to Eligible Members at the conclusion of the offer per…"
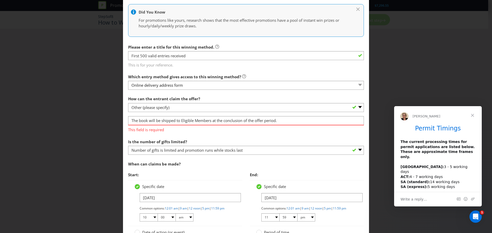
click at [187, 134] on section "How can the entrant claim the offer? -- Please select -- Already covered by ent…" at bounding box center [246, 184] width 236 height 181
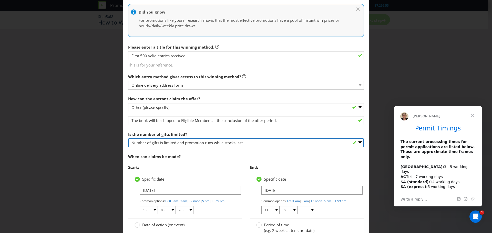
click at [212, 145] on select "-- Please select -- Unlimited gifts available during promotional period Number …" at bounding box center [246, 143] width 236 height 9
click at [128, 139] on select "-- Please select -- Unlimited gifts available during promotional period Number …" at bounding box center [246, 143] width 236 height 9
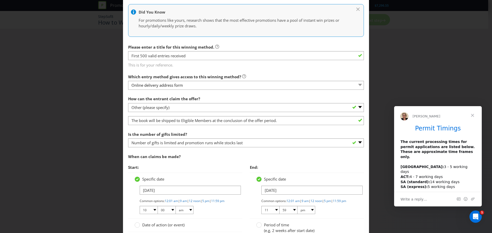
click at [229, 172] on span "Start:" at bounding box center [185, 167] width 114 height 11
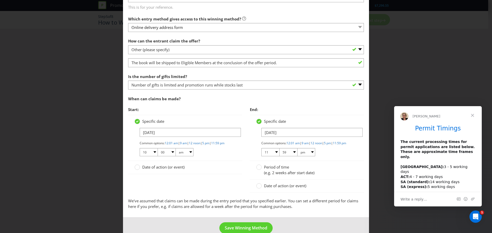
scroll to position [149, 0]
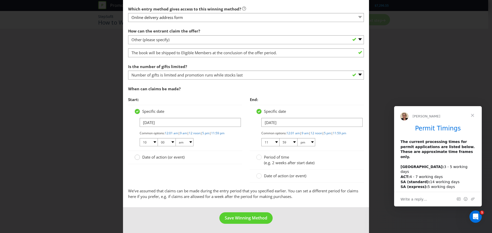
click at [137, 158] on circle at bounding box center [137, 157] width 5 height 5
click at [0, 0] on input "Date of action (or event)" at bounding box center [0, 0] width 0 height 0
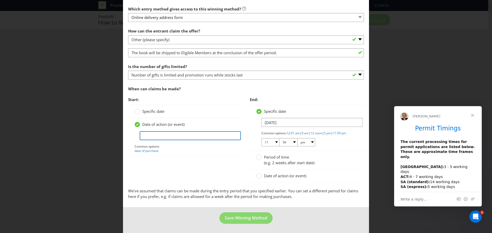
click at [151, 133] on input "text" at bounding box center [190, 135] width 101 height 9
click at [140, 109] on label "Specific date" at bounding box center [150, 111] width 31 height 5
click at [0, 0] on input "Specific date" at bounding box center [0, 0] width 0 height 0
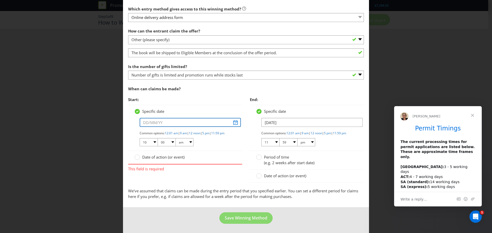
click at [168, 119] on input "text" at bounding box center [190, 122] width 101 height 9
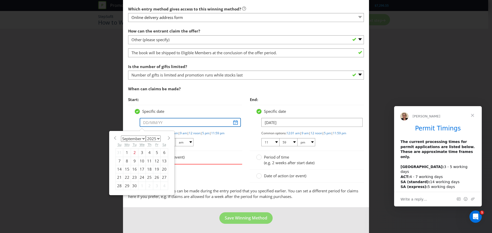
click at [234, 120] on input "text" at bounding box center [190, 122] width 101 height 9
click at [168, 136] on span at bounding box center [169, 138] width 4 height 4
select select "9"
click at [147, 158] on div "9" at bounding box center [149, 161] width 7 height 8
type input "[DATE]"
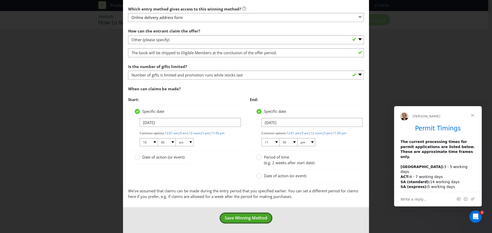
click at [256, 221] on span "Save Winning Method" at bounding box center [246, 219] width 43 height 6
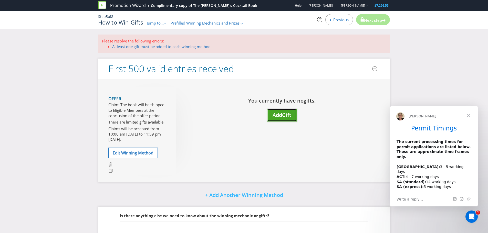
click at [273, 113] on span "Add" at bounding box center [277, 115] width 9 height 7
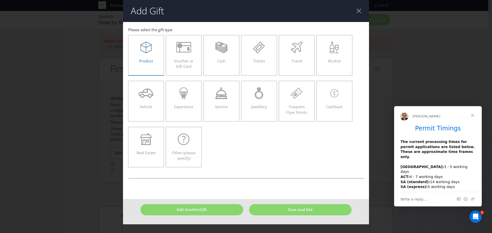
click at [155, 62] on div "Product" at bounding box center [146, 53] width 25 height 23
click at [0, 0] on input "Product" at bounding box center [0, 0] width 0 height 0
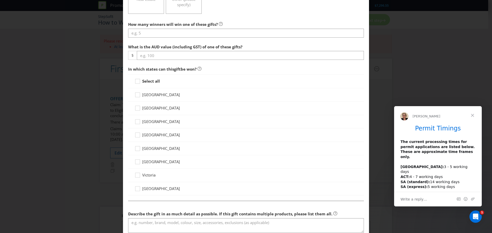
scroll to position [77, 0]
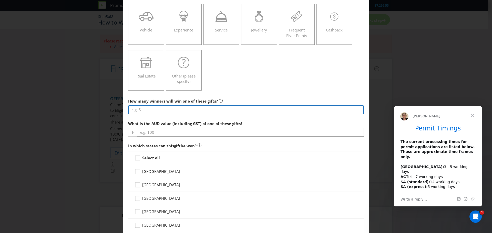
click at [175, 110] on input "number" at bounding box center [246, 110] width 236 height 9
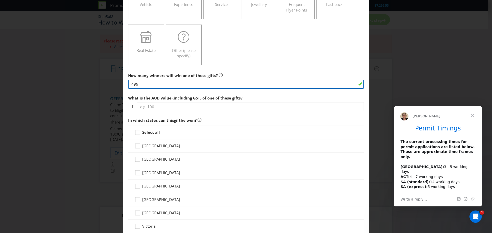
type input "499"
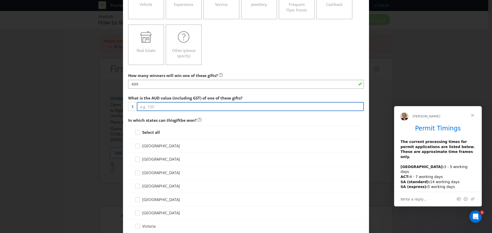
click at [175, 110] on input "number" at bounding box center [250, 106] width 227 height 9
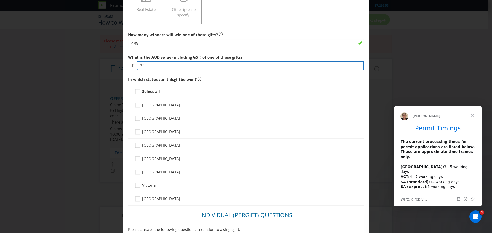
scroll to position [154, 0]
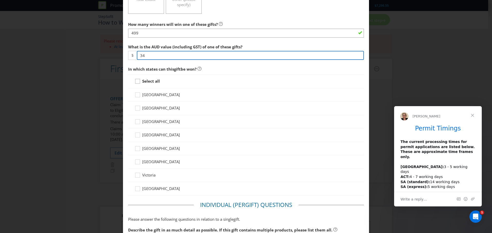
type input "34"
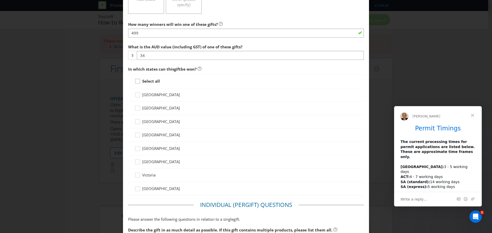
click at [135, 82] on icon at bounding box center [139, 83] width 8 height 8
click at [0, 0] on input "Select all" at bounding box center [0, 0] width 0 height 0
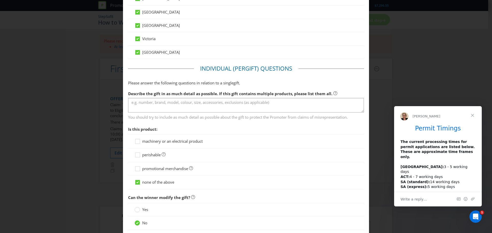
scroll to position [308, 0]
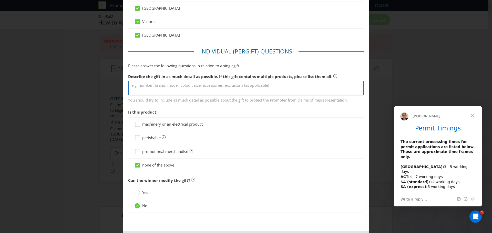
click at [160, 87] on textarea at bounding box center [246, 88] width 236 height 15
paste textarea "The [PERSON_NAME]'s Cocktail Book"
paste textarea "A5 hard cover book"
paste textarea "180 pages"
paste textarea "68 recipes"
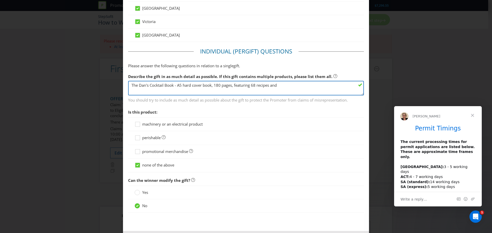
paste textarea "8 educational articles"
paste textarea "$35 RRP"
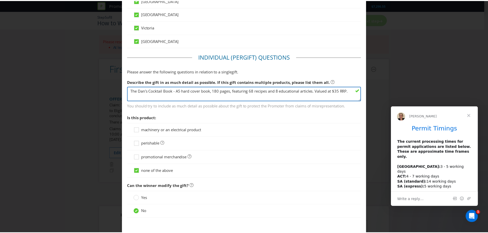
scroll to position [331, 0]
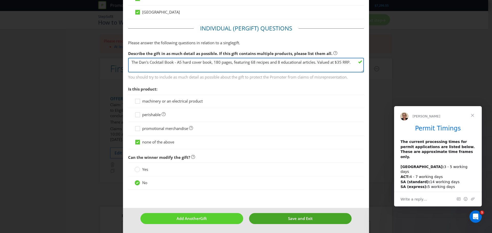
type textarea "The Dan's Cocktail Book - A5 hard cover book, 180 pages, featuring 68 recipes a…"
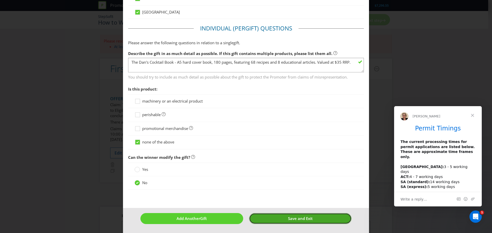
click at [336, 218] on button "Save and Exit" at bounding box center [300, 219] width 103 height 11
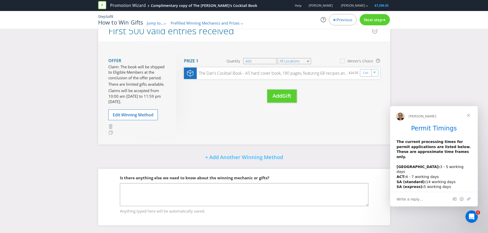
scroll to position [13, 0]
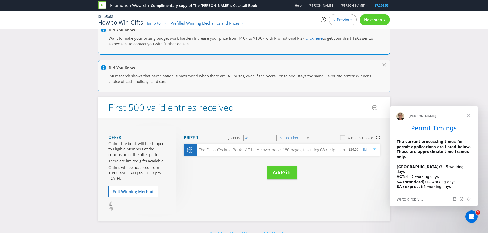
click at [375, 20] on span "Next step" at bounding box center [373, 19] width 18 height 5
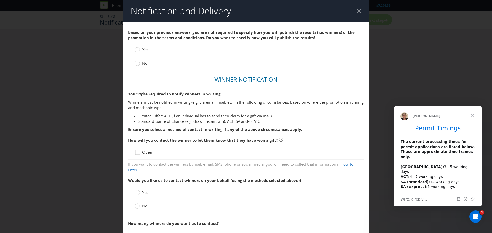
click at [138, 63] on circle at bounding box center [137, 63] width 5 height 5
click at [0, 0] on input "No" at bounding box center [0, 0] width 0 height 0
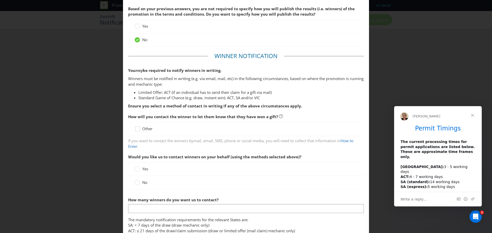
scroll to position [51, 0]
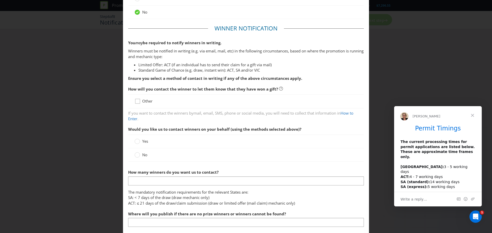
click at [137, 100] on div at bounding box center [137, 99] width 3 height 3
click at [0, 0] on input "Other" at bounding box center [0, 0] width 0 height 0
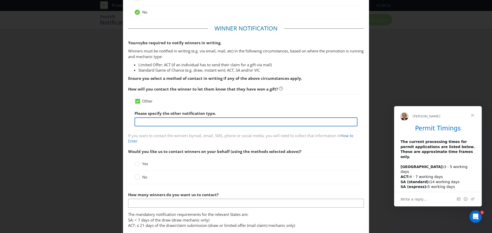
click at [196, 124] on input "text" at bounding box center [246, 122] width 223 height 9
drag, startPoint x: 140, startPoint y: 123, endPoint x: 129, endPoint y: 128, distance: 12.3
click at [130, 125] on div "Other Please specify the other notification type. pop-up message once online fo…" at bounding box center [246, 113] width 236 height 36
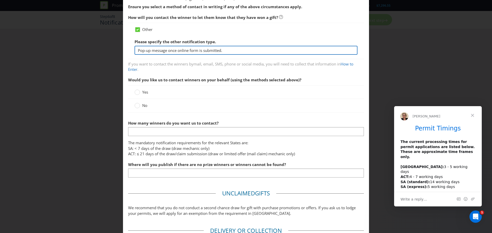
scroll to position [128, 0]
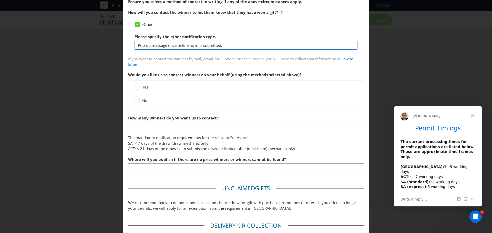
type input "Pop-up message once online form is submitted."
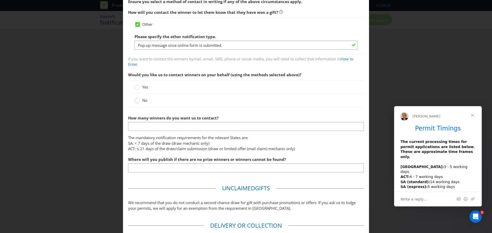
click at [138, 101] on circle at bounding box center [137, 100] width 5 height 5
click at [0, 0] on input "No" at bounding box center [0, 0] width 0 height 0
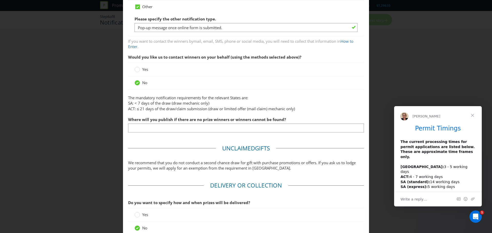
scroll to position [154, 0]
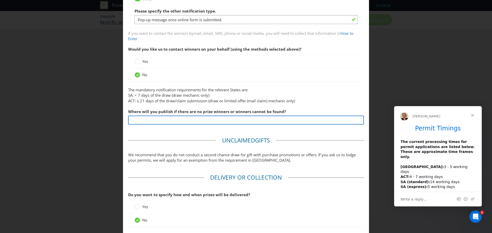
click at [209, 123] on input "text" at bounding box center [246, 120] width 236 height 9
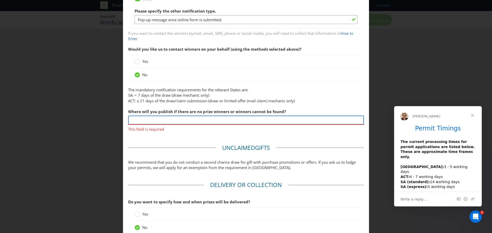
paste input "[URL][DOMAIN_NAME]"
type input "[URL][DOMAIN_NAME]"
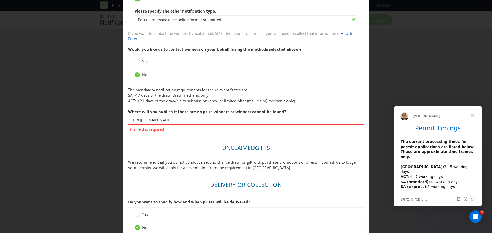
click at [196, 133] on main "Based on your previous answers, you are not required to specify how you will pu…" at bounding box center [246, 60] width 246 height 385
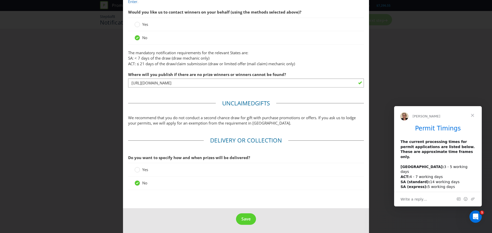
scroll to position [192, 0]
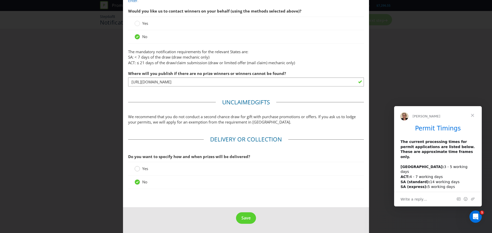
click at [138, 170] on circle at bounding box center [137, 169] width 5 height 5
click at [0, 0] on input "Yes" at bounding box center [0, 0] width 0 height 0
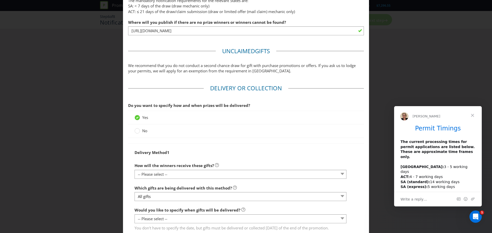
scroll to position [269, 0]
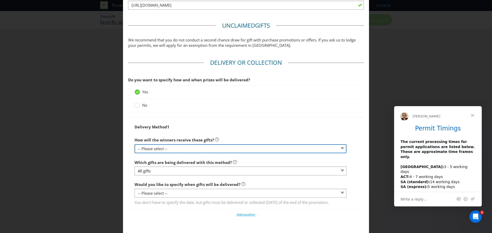
click at [200, 148] on select "-- Please select -- Delivered by mail Delivered by email Delivered in-person Co…" at bounding box center [241, 149] width 212 height 9
select select "MAIL"
click at [135, 145] on select "-- Please select -- Delivered by mail Delivered by email Delivered in-person Co…" at bounding box center [241, 149] width 212 height 9
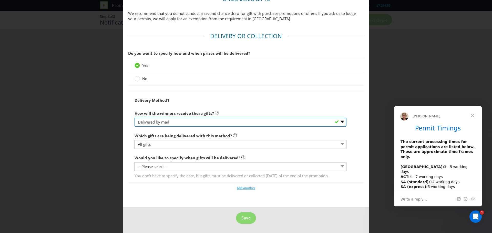
scroll to position [301, 0]
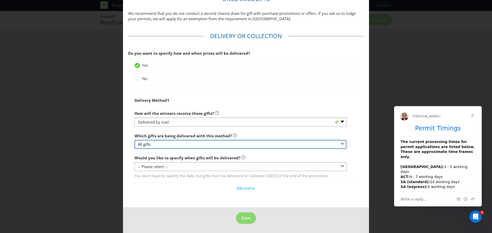
click at [224, 141] on select "All gifts" at bounding box center [241, 144] width 212 height 9
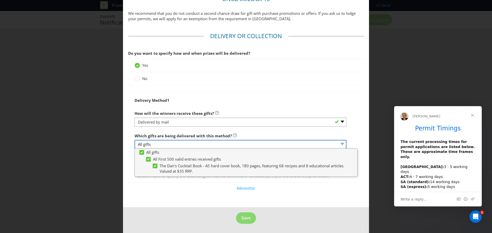
click at [224, 141] on select "All gifts" at bounding box center [241, 144] width 212 height 9
click at [194, 194] on fieldset "Delivery or Collection Do you want to specify how and when prizes will be deliv…" at bounding box center [246, 113] width 236 height 163
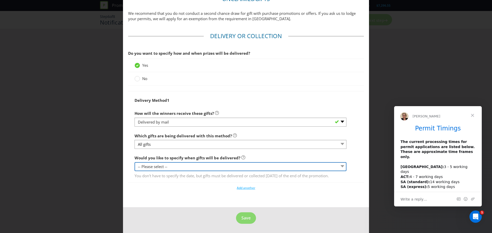
click at [205, 163] on select "-- Please select -- Yes, specific date (please specify) Yes, within a certain p…" at bounding box center [241, 166] width 212 height 9
select select "YES_PERIOD"
click at [135, 162] on select "-- Please select -- Yes, specific date (please specify) Yes, within a certain p…" at bounding box center [241, 166] width 212 height 9
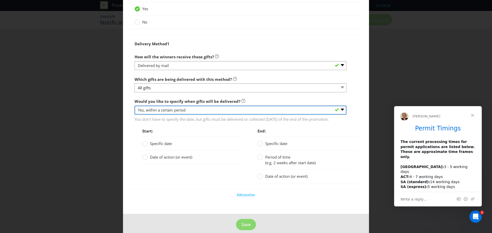
scroll to position [352, 0]
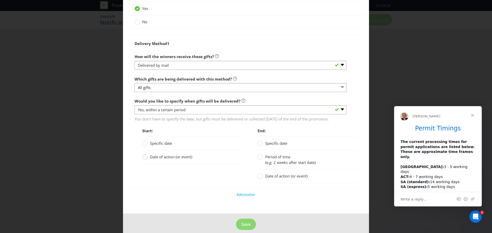
click at [145, 160] on circle at bounding box center [145, 157] width 5 height 5
click at [0, 0] on input "Date of action (or event)" at bounding box center [0, 0] width 0 height 0
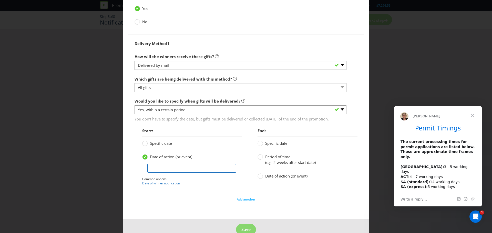
click at [179, 172] on input "text" at bounding box center [191, 168] width 89 height 9
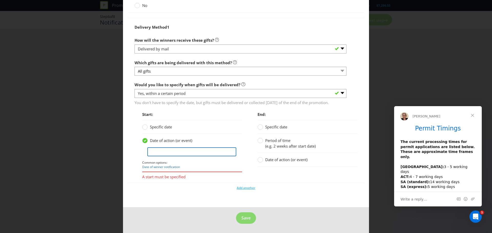
click at [175, 156] on input "text" at bounding box center [191, 152] width 89 height 9
type input "[DATE]"
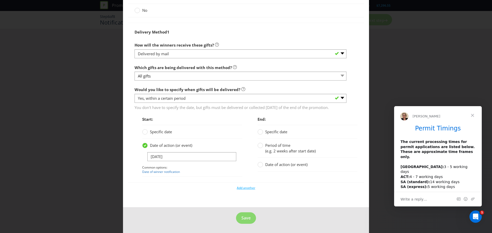
click at [180, 157] on div "[DATE]" at bounding box center [186, 157] width 89 height 9
click at [180, 157] on input "[DATE]" at bounding box center [191, 157] width 89 height 9
drag, startPoint x: 179, startPoint y: 156, endPoint x: 93, endPoint y: 158, distance: 86.1
click at [93, 158] on div "Notification and Delivery Based on your previous answers, you are not required …" at bounding box center [246, 116] width 492 height 233
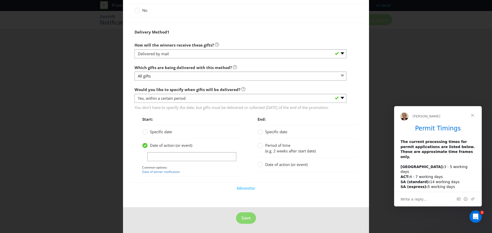
click at [199, 148] on div "Date of action (or event)" at bounding box center [186, 145] width 89 height 5
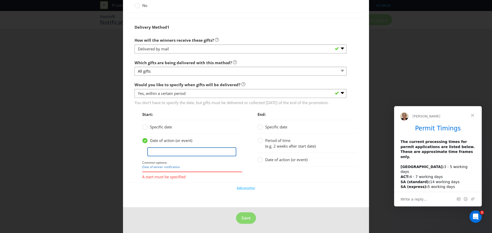
click at [188, 153] on input "text" at bounding box center [191, 152] width 89 height 9
paste input "The book will be shipped"
type input "The book will be shipped"
click at [261, 148] on label "Period of time (e.g. 2 weeks after start date)" at bounding box center [287, 143] width 59 height 11
click at [0, 0] on input "Period of time (e.g. 2 weeks after start date)" at bounding box center [0, 0] width 0 height 0
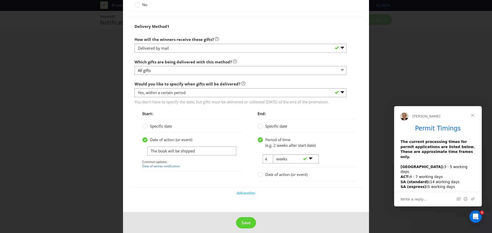
click at [269, 164] on div "-- Please select -- days weeks months years" at bounding box center [293, 159] width 49 height 9
click at [306, 164] on select "-- Please select -- days weeks months years" at bounding box center [296, 159] width 46 height 9
click at [335, 168] on div "4 -- Please select -- days weeks months years" at bounding box center [304, 160] width 101 height 16
click at [269, 164] on div "-- Please select -- days weeks months years" at bounding box center [293, 159] width 49 height 9
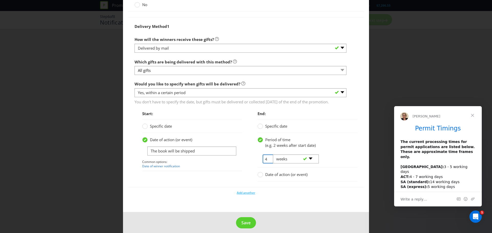
click at [263, 164] on input "4" at bounding box center [268, 159] width 11 height 9
drag, startPoint x: 265, startPoint y: 164, endPoint x: 260, endPoint y: 164, distance: 4.9
click at [260, 164] on span "4" at bounding box center [263, 159] width 11 height 9
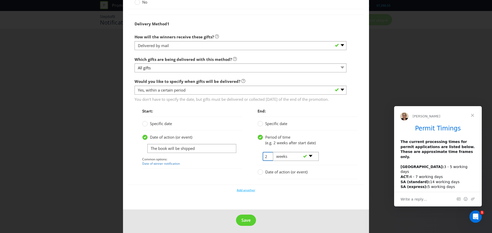
scroll to position [380, 0]
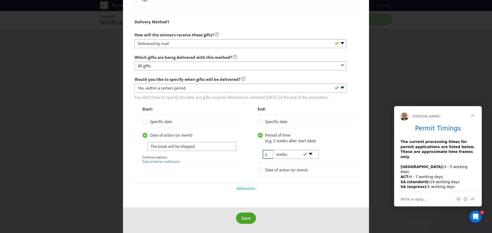
type input "2"
click at [245, 219] on span "Save" at bounding box center [245, 219] width 9 height 6
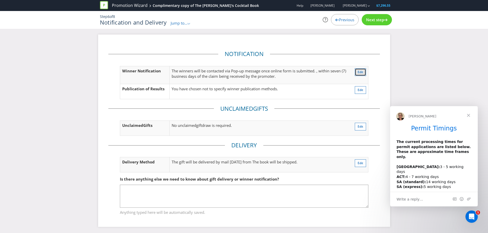
click at [355, 73] on button "Edit" at bounding box center [360, 72] width 11 height 8
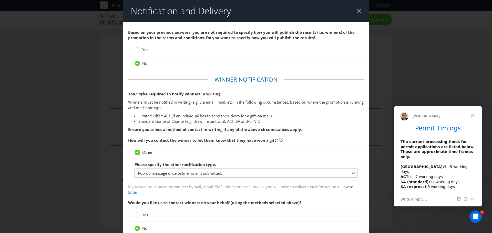
scroll to position [76, 0]
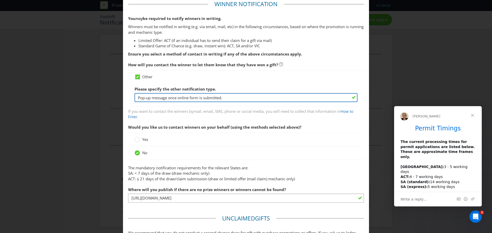
click at [231, 100] on input "Pop-up message once online form is submitted." at bounding box center [246, 97] width 223 height 9
type input "Pop-up message once online form is submitted"
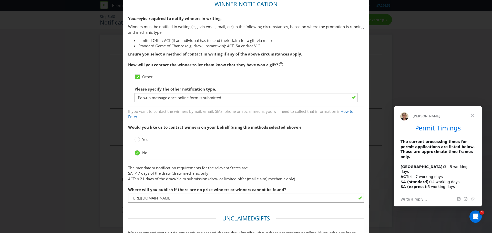
click at [314, 144] on div "Yes" at bounding box center [246, 140] width 236 height 14
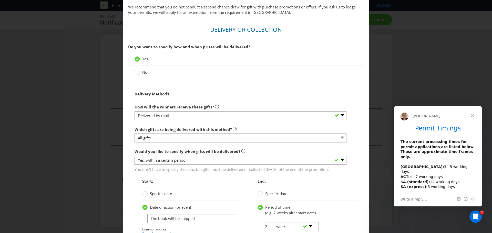
scroll to position [380, 0]
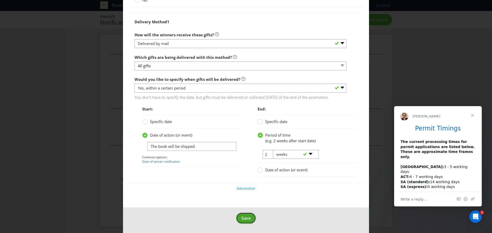
click at [241, 216] on span "Save" at bounding box center [245, 219] width 9 height 6
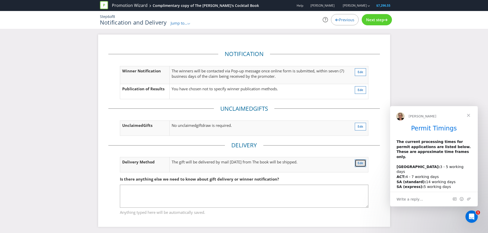
click at [359, 165] on span "Edit" at bounding box center [361, 163] width 6 height 4
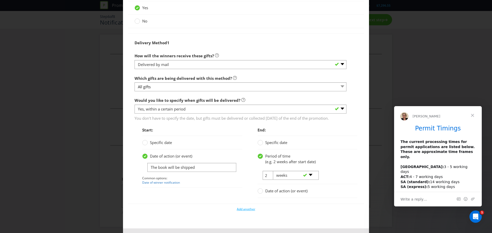
scroll to position [380, 0]
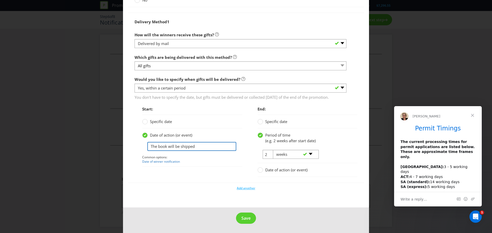
drag, startPoint x: 195, startPoint y: 145, endPoint x: 139, endPoint y: 143, distance: 56.2
click at [139, 143] on div "Start: Specific date Date of action (or event) The book will be shipped Common …" at bounding box center [188, 138] width 115 height 68
type input "[DATE]"
click at [246, 218] on span "Save" at bounding box center [245, 219] width 9 height 6
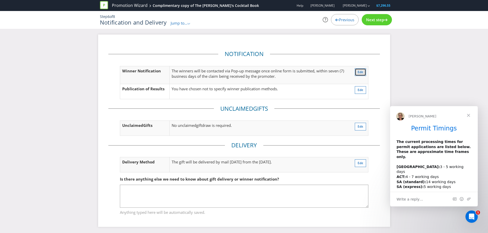
click at [359, 72] on span "Edit" at bounding box center [361, 72] width 6 height 4
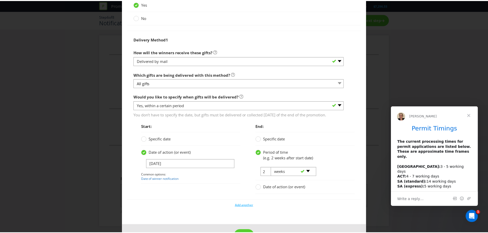
scroll to position [380, 0]
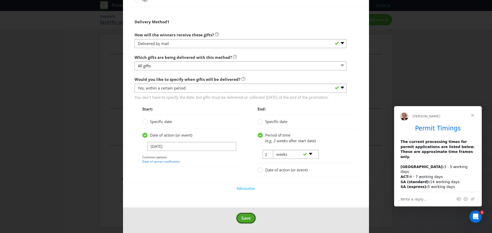
click at [241, 216] on span "Save" at bounding box center [245, 219] width 9 height 6
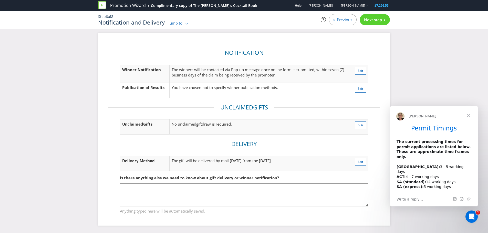
scroll to position [2, 0]
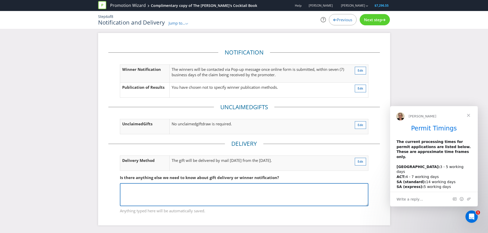
click at [287, 205] on textarea at bounding box center [244, 195] width 249 height 23
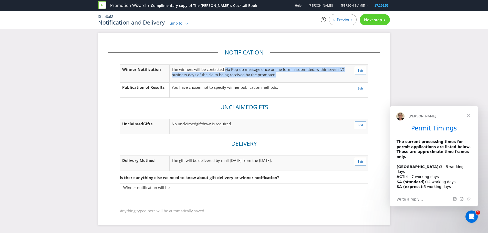
drag, startPoint x: 274, startPoint y: 78, endPoint x: 227, endPoint y: 69, distance: 48.3
click at [227, 69] on td "The winners will be contacted via Pop-up message once online form is submitted,…" at bounding box center [260, 74] width 180 height 18
copy p "via Pop-up message once online form is submitted, within seven (7) business day…"
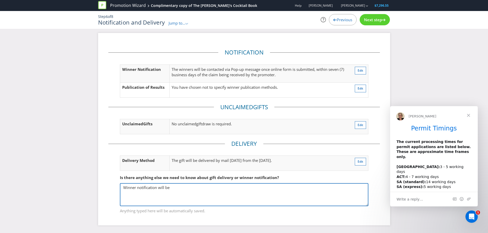
click at [182, 189] on textarea "Winner notification will be" at bounding box center [244, 195] width 249 height 23
paste textarea "via Pop-up message once online form is submitted, within seven (7) business day…"
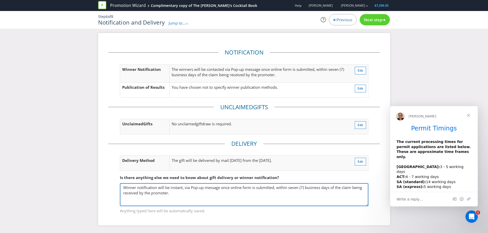
click at [185, 187] on textarea "Winner notification will be instant, via Pop-up message once online form is sub…" at bounding box center [244, 195] width 249 height 23
click at [233, 191] on textarea "Winner notification will be instant, via pop-up message once online form is sub…" at bounding box center [244, 195] width 249 height 23
click at [248, 195] on textarea "Winner notification will be instant, via pop-up message once online form is sub…" at bounding box center [244, 195] width 249 height 23
drag, startPoint x: 230, startPoint y: 187, endPoint x: 222, endPoint y: 187, distance: 8.0
click at [222, 187] on textarea "Winner notification will be instant, via pop-up message once online form is sub…" at bounding box center [244, 195] width 249 height 23
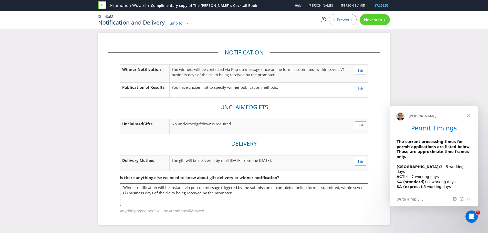
drag, startPoint x: 326, startPoint y: 193, endPoint x: 338, endPoint y: 193, distance: 12.0
click at [322, 190] on textarea "Winner notification will be instant, via pop-up message triggered by the submis…" at bounding box center [244, 195] width 249 height 23
click at [338, 193] on textarea "Winner notification will be instant, via pop-up message triggered by the submis…" at bounding box center [244, 195] width 249 height 23
drag, startPoint x: 344, startPoint y: 187, endPoint x: 320, endPoint y: 187, distance: 24.6
click at [320, 187] on textarea "Winner notification will be instant, via pop-up message triggered by the submis…" at bounding box center [244, 195] width 249 height 23
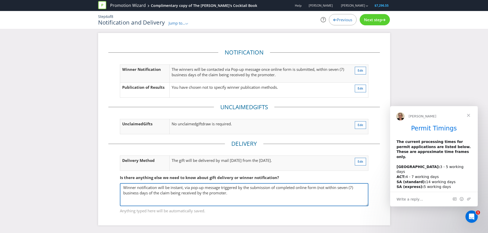
click at [233, 191] on textarea "Winner notification will be instant, via pop-up message triggered by the submis…" at bounding box center [244, 195] width 249 height 23
type textarea "Winner notification will be instant, via pop-up message triggered by the submis…"
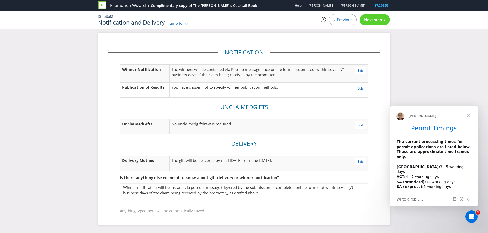
click at [378, 19] on span "Next step" at bounding box center [373, 19] width 18 height 5
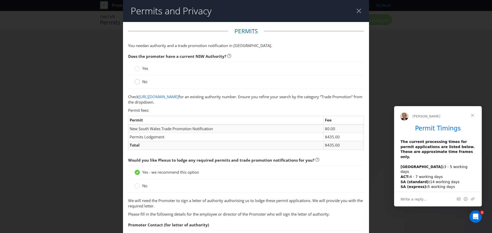
click at [135, 82] on circle at bounding box center [137, 81] width 5 height 5
click at [0, 0] on input "No" at bounding box center [0, 0] width 0 height 0
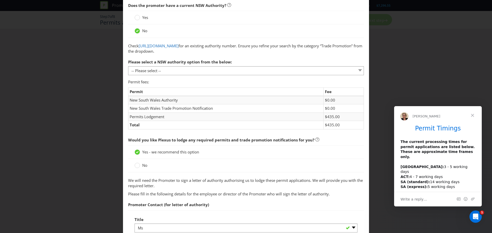
scroll to position [51, 0]
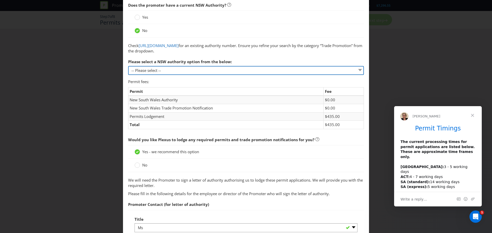
click at [200, 72] on select "-- Please select -- 1 year authority ($468) 3 year authority ($722) 5 year auth…" at bounding box center [246, 70] width 236 height 9
select select "PERMIT_NSW_1_YEAR_AUTHORITY"
click at [128, 66] on select "-- Please select -- 1 year authority ($468) 3 year authority ($722) 5 year auth…" at bounding box center [246, 70] width 236 height 9
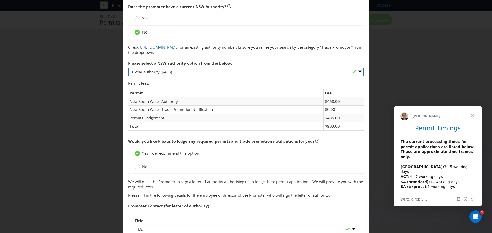
scroll to position [26, 0]
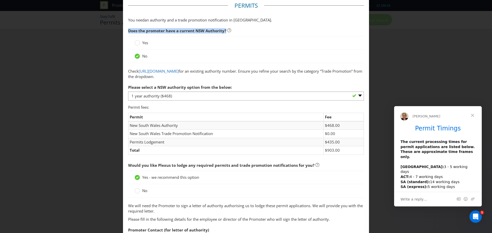
drag, startPoint x: 224, startPoint y: 30, endPoint x: 125, endPoint y: 31, distance: 98.9
drag, startPoint x: 339, startPoint y: 126, endPoint x: 324, endPoint y: 126, distance: 14.1
click at [324, 126] on td "$468.00" at bounding box center [344, 125] width 40 height 8
